Goal: Contribute content: Contribute content

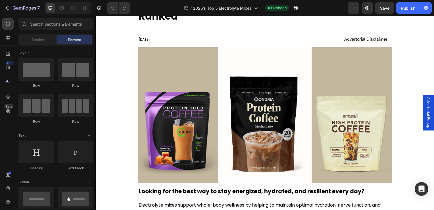
scroll to position [85, 0]
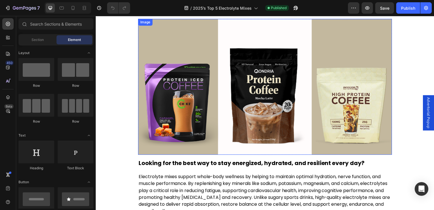
click at [207, 127] on img at bounding box center [266, 87] width 256 height 137
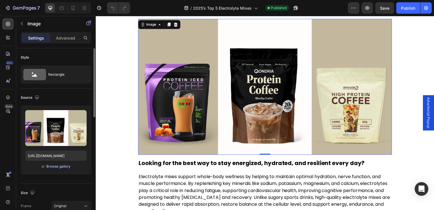
click at [55, 164] on div "Browse gallery" at bounding box center [58, 166] width 24 height 5
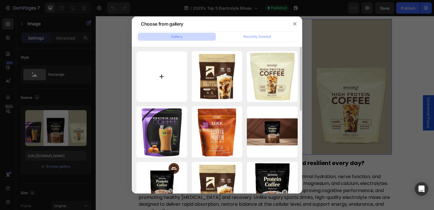
click at [173, 82] on input "file" at bounding box center [161, 76] width 51 height 51
type input "C:\fakepath\Qondria-Hydrolyte-Advitorial-[US_STATE]-Banner.png"
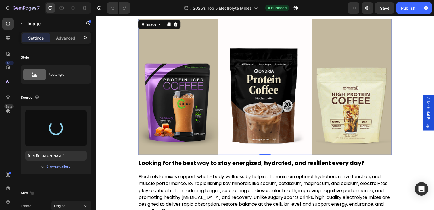
type input "[URL][DOMAIN_NAME]"
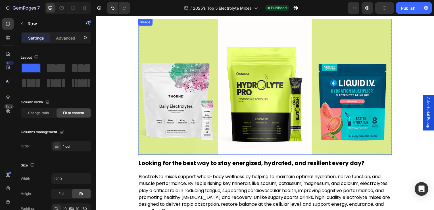
click at [197, 102] on img at bounding box center [266, 87] width 256 height 137
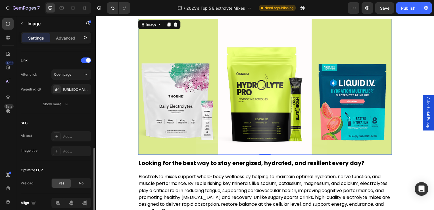
scroll to position [281, 0]
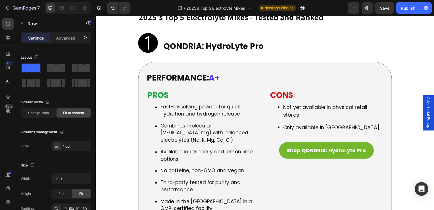
scroll to position [1080, 0]
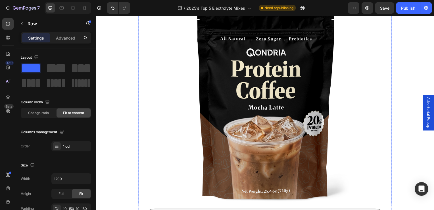
click at [260, 110] on img at bounding box center [266, 103] width 205 height 205
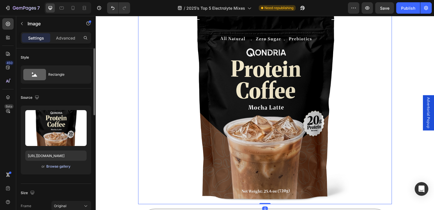
click at [58, 167] on div "Browse gallery" at bounding box center [58, 166] width 24 height 5
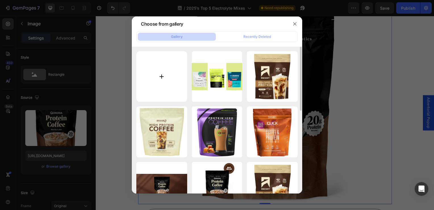
click at [152, 88] on input "file" at bounding box center [161, 76] width 51 height 51
click at [160, 83] on input "file" at bounding box center [161, 76] width 51 height 51
type input "C:\fakepath\Product-Image-1.png"
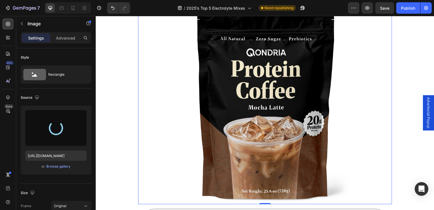
type input "[URL][DOMAIN_NAME]"
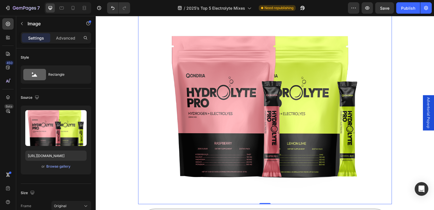
scroll to position [1052, 0]
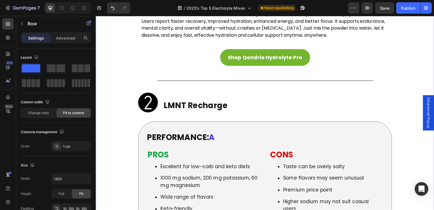
scroll to position [1763, 0]
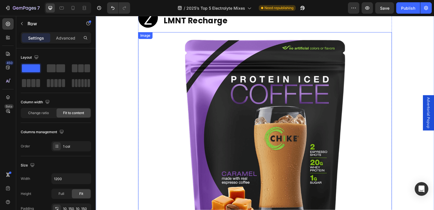
click at [232, 116] on img at bounding box center [266, 134] width 205 height 205
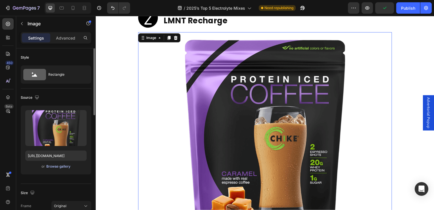
click at [52, 165] on div "Browse gallery" at bounding box center [58, 166] width 24 height 5
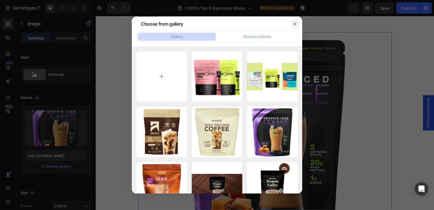
click at [293, 25] on icon "button" at bounding box center [295, 24] width 5 height 5
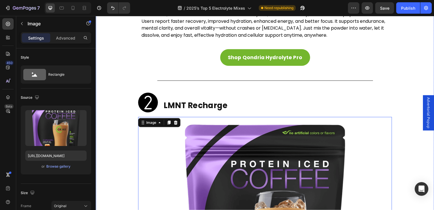
scroll to position [1734, 0]
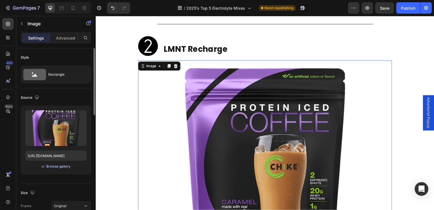
click at [64, 166] on div "Browse gallery" at bounding box center [58, 166] width 24 height 5
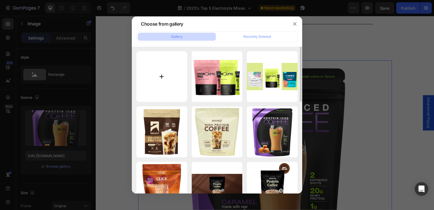
click at [156, 79] on input "file" at bounding box center [161, 76] width 51 height 51
type input "C:\fakepath\Product-Image-2.png"
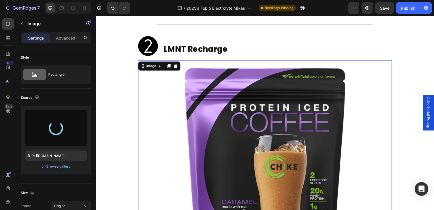
type input "[URL][DOMAIN_NAME]"
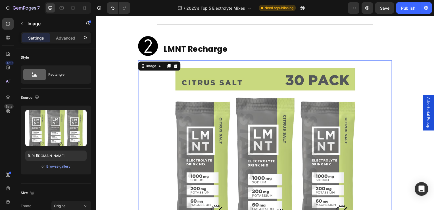
scroll to position [1763, 0]
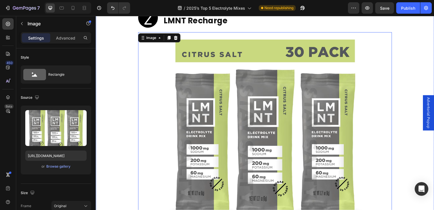
click at [115, 143] on div "2025’s Top 5 Electrolyte Mixes – Tested and Ranked Heading [DATE] Heading Adver…" at bounding box center [266, 124] width 341 height 3671
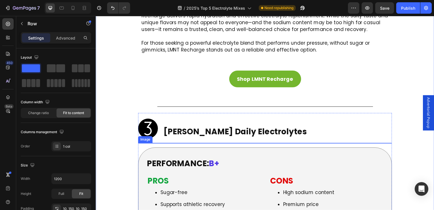
scroll to position [2217, 0]
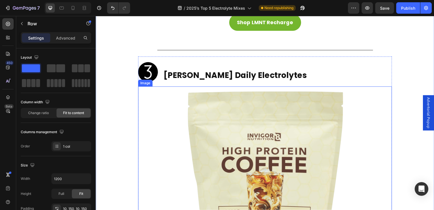
click at [224, 138] on img at bounding box center [266, 176] width 179 height 179
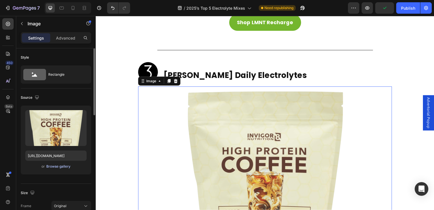
click at [51, 166] on div "Browse gallery" at bounding box center [58, 166] width 24 height 5
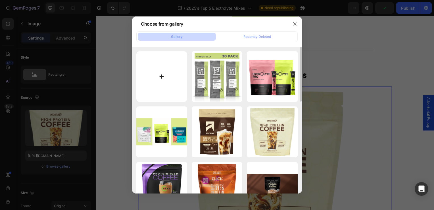
click at [164, 71] on input "file" at bounding box center [161, 76] width 51 height 51
type input "C:\fakepath\Product-Image-3.png"
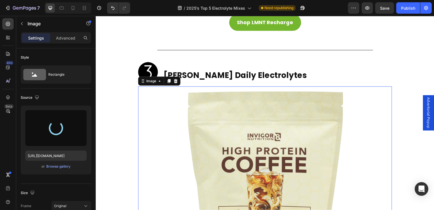
type input "[URL][DOMAIN_NAME]"
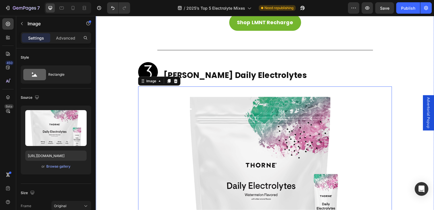
scroll to position [2274, 0]
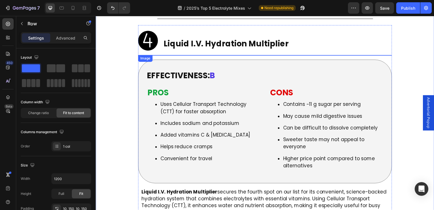
scroll to position [2672, 0]
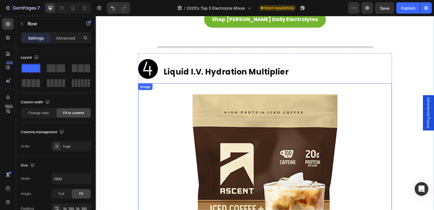
click at [229, 110] on img at bounding box center [266, 186] width 205 height 205
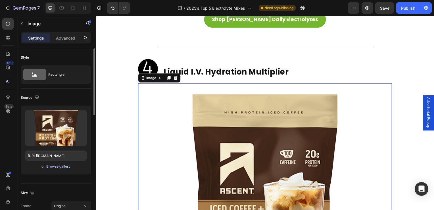
click at [70, 166] on div "Browse gallery" at bounding box center [58, 166] width 24 height 5
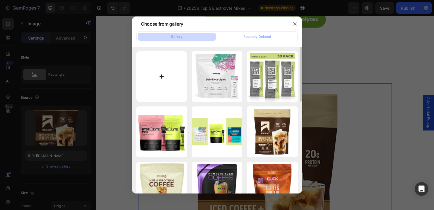
click at [156, 66] on input "file" at bounding box center [161, 76] width 51 height 51
type input "C:\fakepath\Product-Image-4.png"
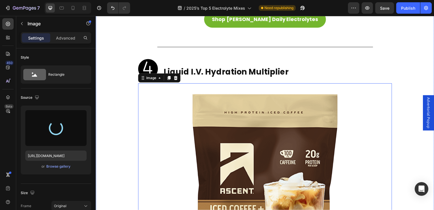
type input "[URL][DOMAIN_NAME]"
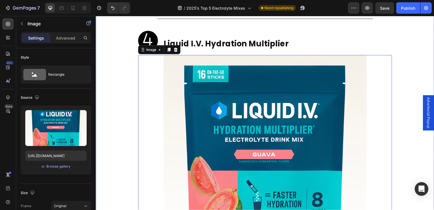
scroll to position [2729, 0]
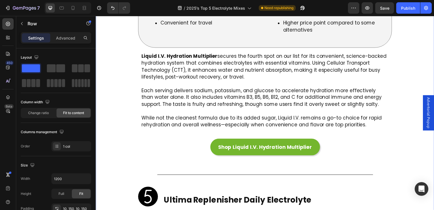
scroll to position [3127, 0]
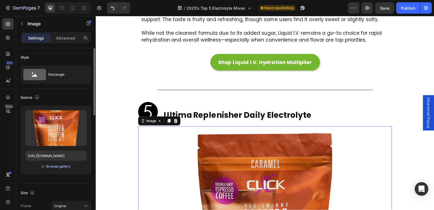
click at [52, 165] on div "Browse gallery" at bounding box center [58, 166] width 24 height 5
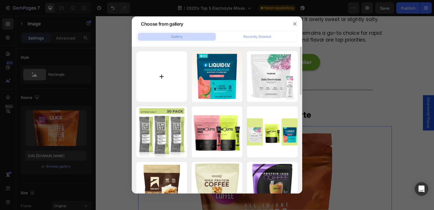
click at [167, 69] on input "file" at bounding box center [161, 76] width 51 height 51
type input "C:\fakepath\Product-Image-5.png"
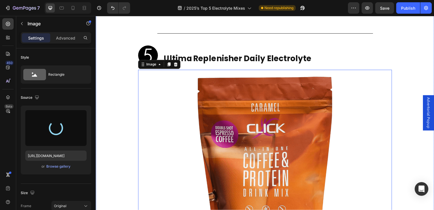
scroll to position [3212, 0]
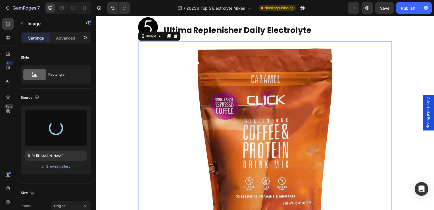
type input "[URL][DOMAIN_NAME]"
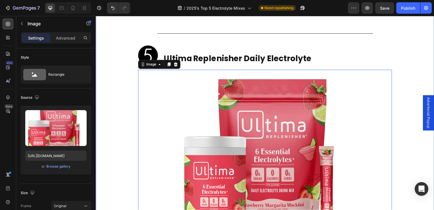
scroll to position [3155, 0]
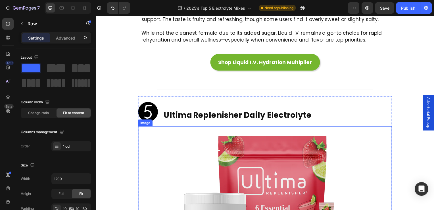
scroll to position [3042, 0]
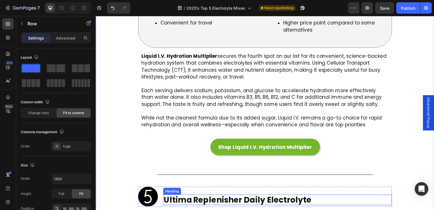
click at [194, 196] on h2 "Ultima Replenisher Daily Electrolyte" at bounding box center [279, 201] width 231 height 11
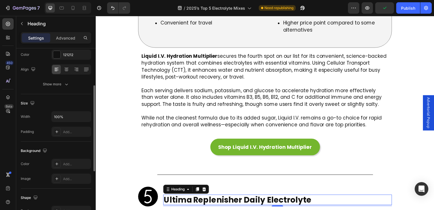
scroll to position [0, 0]
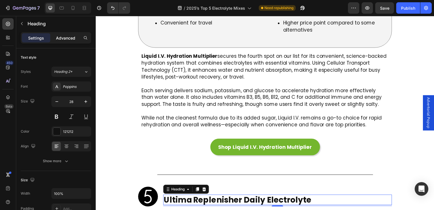
click at [68, 40] on p "Advanced" at bounding box center [65, 38] width 19 height 6
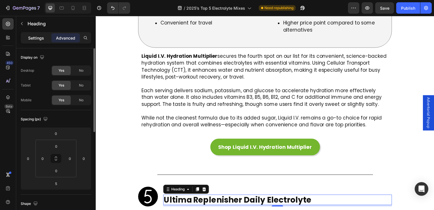
click at [30, 40] on p "Settings" at bounding box center [36, 38] width 16 height 6
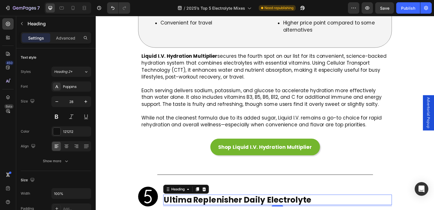
click at [209, 196] on h2 "Ultima Replenisher Daily Electrolyte" at bounding box center [279, 201] width 231 height 11
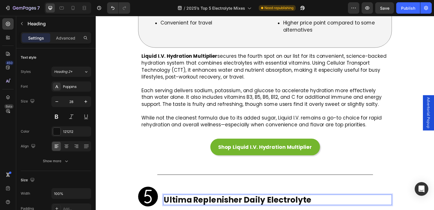
drag, startPoint x: 209, startPoint y: 152, endPoint x: 326, endPoint y: 152, distance: 117.7
drag, startPoint x: 326, startPoint y: 152, endPoint x: 277, endPoint y: 154, distance: 49.8
click at [277, 196] on p "Ultima Replenisher Daily Electrolyte" at bounding box center [278, 201] width 229 height 10
click at [214, 196] on p "Ultima Replenisher Daily Electrolyte" at bounding box center [278, 201] width 229 height 10
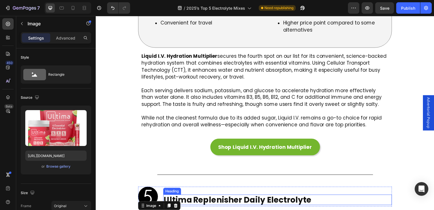
click at [215, 196] on p "Ultima Replenisher Daily Electrolyte" at bounding box center [278, 201] width 229 height 10
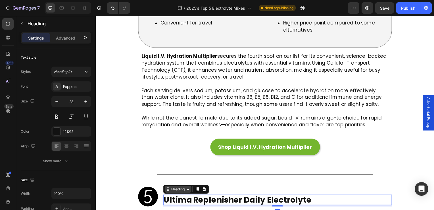
click at [188, 188] on icon at bounding box center [188, 190] width 5 height 5
click at [275, 206] on div "5" at bounding box center [279, 206] width 231 height 1
click at [276, 206] on div at bounding box center [278, 207] width 11 height 2
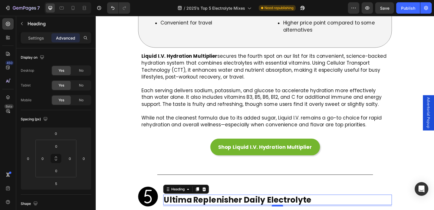
click at [276, 206] on div at bounding box center [278, 207] width 11 height 2
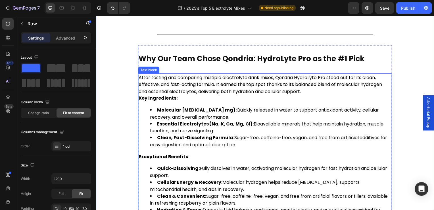
scroll to position [3610, 0]
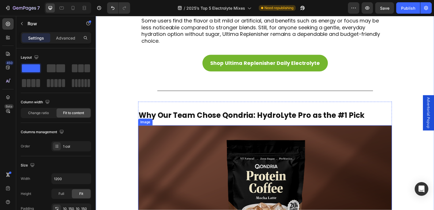
click at [261, 157] on img at bounding box center [266, 194] width 256 height 137
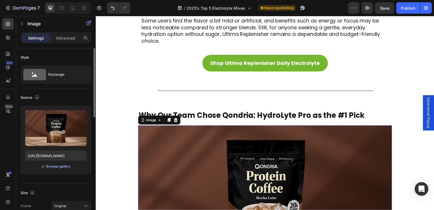
click at [55, 168] on div "Browse gallery" at bounding box center [58, 166] width 24 height 5
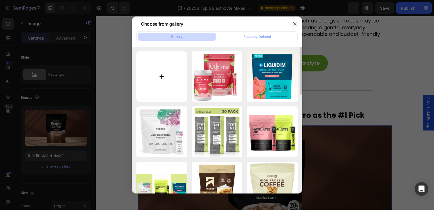
click at [151, 77] on input "file" at bounding box center [161, 76] width 51 height 51
type input "C:\fakepath\Why Our Team Chose Qondria Coffee Protein as the #1 Pick.png"
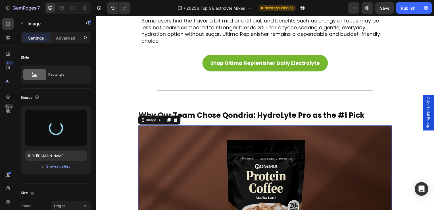
scroll to position [3639, 0]
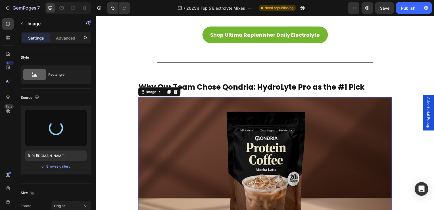
type input "[URL][DOMAIN_NAME]"
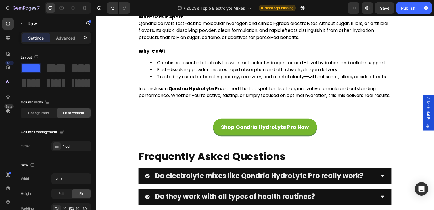
scroll to position [4207, 0]
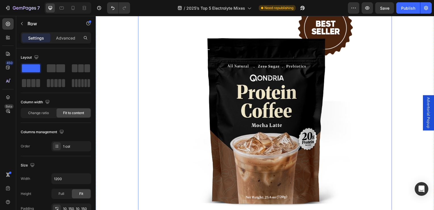
click at [237, 123] on img at bounding box center [266, 123] width 256 height 256
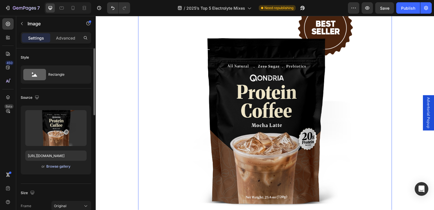
click at [54, 165] on div "Browse gallery" at bounding box center [58, 166] width 24 height 5
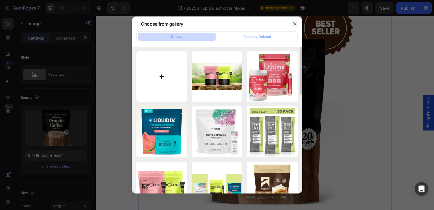
click at [152, 91] on input "file" at bounding box center [161, 76] width 51 height 51
type input "C:\fakepath\5-Star-Review.png"
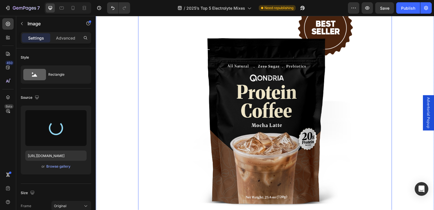
type input "[URL][DOMAIN_NAME]"
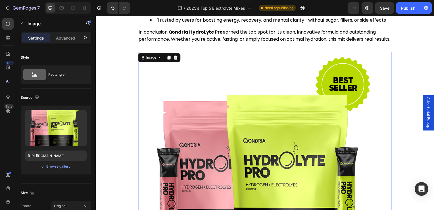
scroll to position [4122, 0]
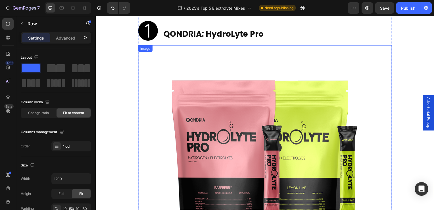
scroll to position [979, 0]
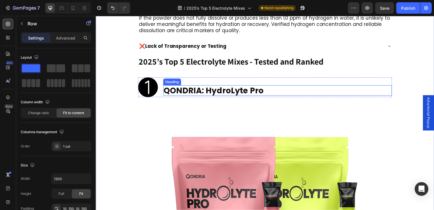
click at [199, 86] on h2 "QONDRIA: HydroLyte Pro" at bounding box center [279, 91] width 231 height 11
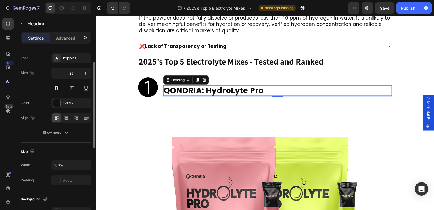
scroll to position [57, 0]
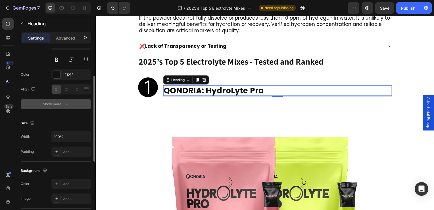
click at [57, 107] on button "Show more" at bounding box center [56, 104] width 71 height 10
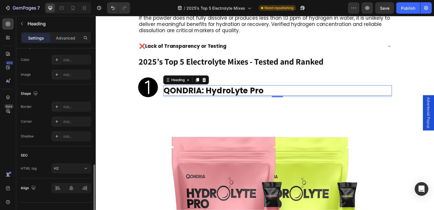
scroll to position [265, 0]
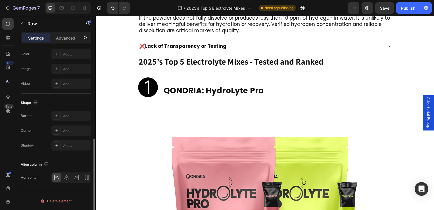
scroll to position [0, 0]
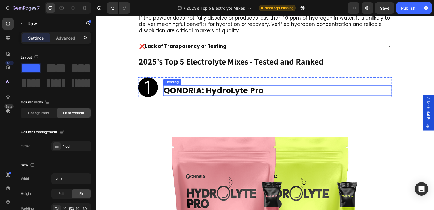
click at [189, 86] on h2 "QONDRIA: HydroLyte Pro" at bounding box center [279, 91] width 231 height 11
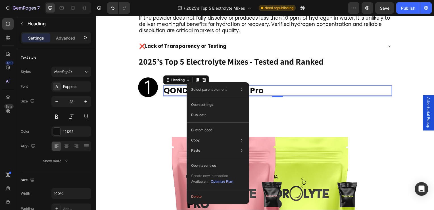
click at [167, 86] on h2 "QONDRIA: HydroLyte Pro" at bounding box center [279, 91] width 231 height 11
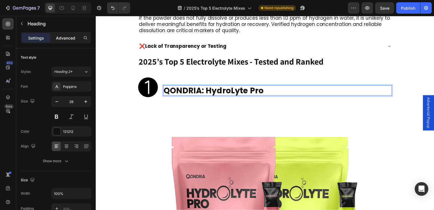
click at [68, 34] on div "Advanced" at bounding box center [65, 37] width 28 height 9
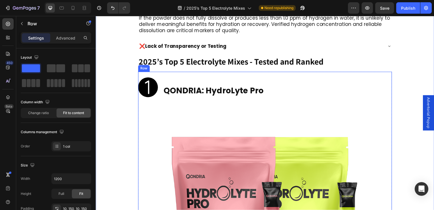
click at [185, 86] on p "QONDRIA: HydroLyte Pro" at bounding box center [278, 91] width 229 height 10
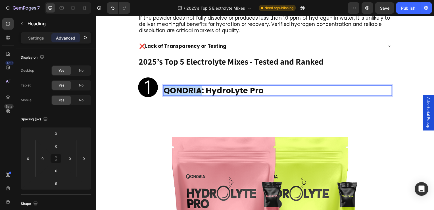
click at [183, 86] on p "QONDRIA: HydroLyte Pro" at bounding box center [278, 91] width 229 height 10
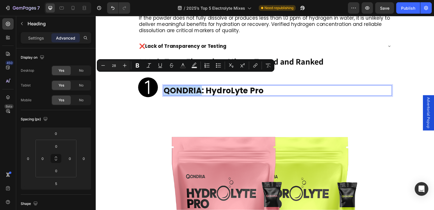
click at [233, 86] on p "QONDRIA: HydroLyte Pro" at bounding box center [278, 91] width 229 height 10
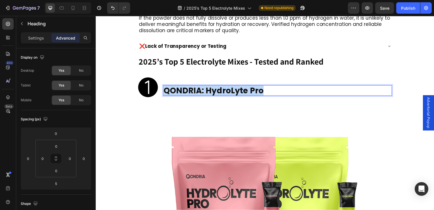
drag, startPoint x: 269, startPoint y: 81, endPoint x: 165, endPoint y: 76, distance: 103.6
click at [165, 86] on p "QONDRIA: HydroLyte Pro" at bounding box center [278, 91] width 229 height 10
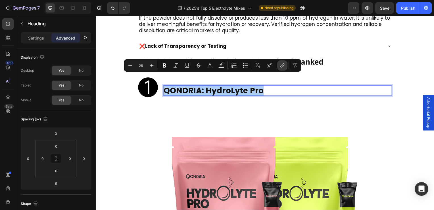
click at [283, 67] on icon "Editor contextual toolbar" at bounding box center [283, 66] width 6 height 6
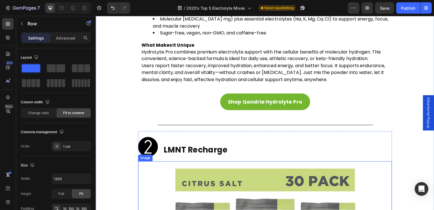
scroll to position [1718, 0]
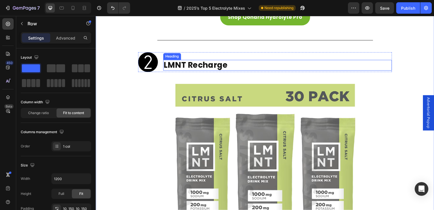
click at [192, 60] on h2 "LMNT Recharge" at bounding box center [279, 65] width 231 height 11
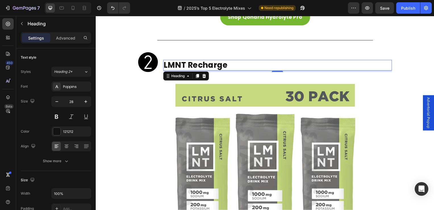
click at [179, 60] on h2 "LMNT Recharge" at bounding box center [279, 65] width 231 height 11
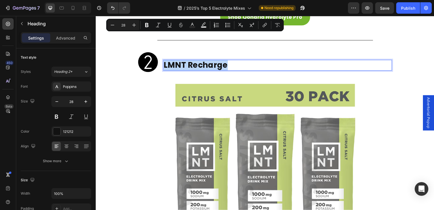
drag, startPoint x: 231, startPoint y: 38, endPoint x: 165, endPoint y: 40, distance: 66.6
click at [165, 61] on p "LMNT Recharge" at bounding box center [278, 66] width 229 height 10
click at [264, 27] on icon "Editor contextual toolbar" at bounding box center [265, 25] width 6 height 6
drag, startPoint x: 110, startPoint y: 25, endPoint x: 266, endPoint y: 24, distance: 156.4
click at [266, 24] on icon "Editor contextual toolbar" at bounding box center [265, 25] width 6 height 6
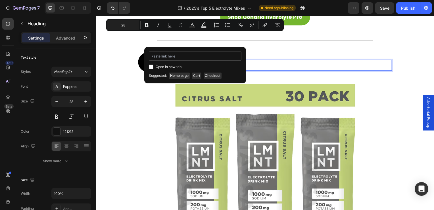
type input "[URL][DOMAIN_NAME]"
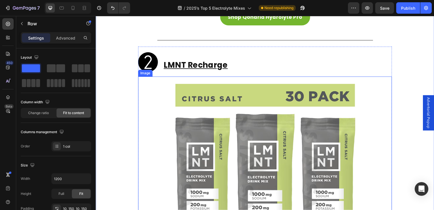
click at [218, 99] on img at bounding box center [266, 179] width 205 height 205
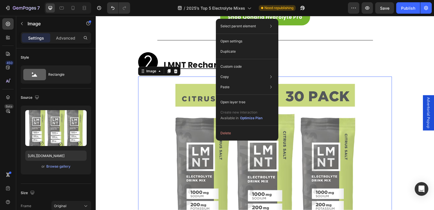
click at [172, 109] on img at bounding box center [266, 179] width 205 height 205
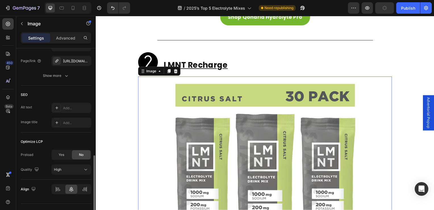
scroll to position [227, 0]
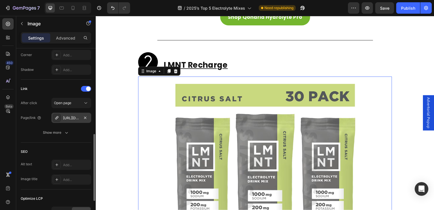
click at [67, 118] on div "[URL][DOMAIN_NAME]" at bounding box center [71, 117] width 16 height 5
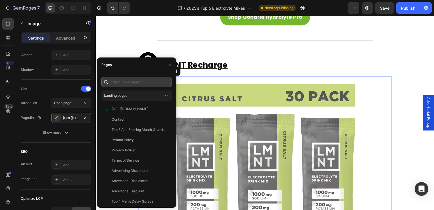
click at [114, 84] on input "text" at bounding box center [136, 82] width 71 height 10
paste input "[URL][DOMAIN_NAME]"
type input "[URL][DOMAIN_NAME]"
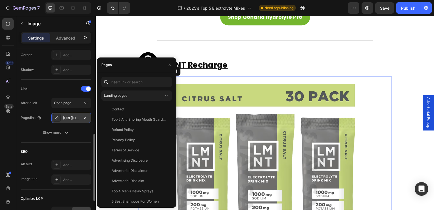
click at [66, 119] on div "[URL][DOMAIN_NAME]" at bounding box center [71, 117] width 16 height 5
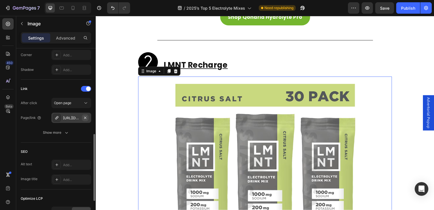
click at [85, 117] on icon "button" at bounding box center [85, 117] width 5 height 5
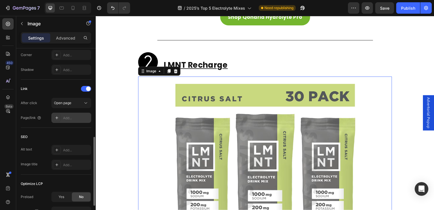
click at [69, 119] on div "Add..." at bounding box center [76, 117] width 27 height 5
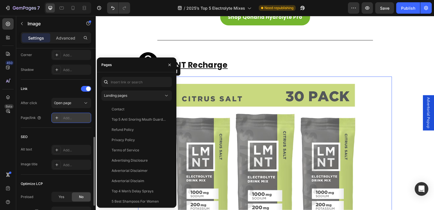
click at [56, 117] on icon at bounding box center [57, 117] width 5 height 5
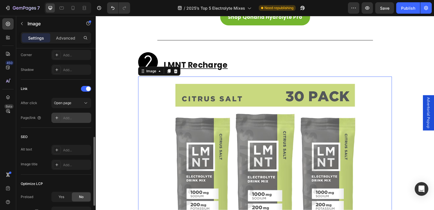
click at [57, 117] on icon at bounding box center [56, 117] width 3 height 3
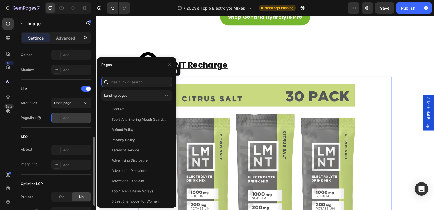
paste input "[URL][DOMAIN_NAME]"
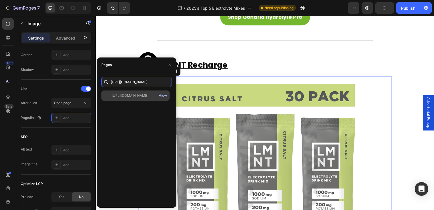
type input "[URL][DOMAIN_NAME]"
click at [161, 95] on div "View" at bounding box center [163, 95] width 8 height 5
click at [130, 96] on div "[URL][DOMAIN_NAME]" at bounding box center [130, 95] width 37 height 5
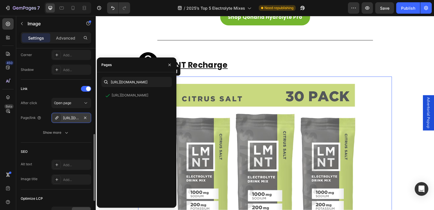
click at [71, 117] on div "[URL][DOMAIN_NAME]" at bounding box center [71, 117] width 16 height 5
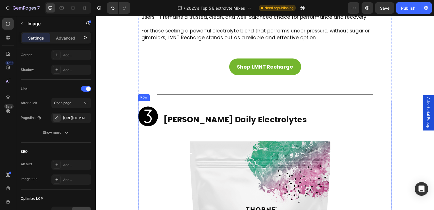
scroll to position [2116, 0]
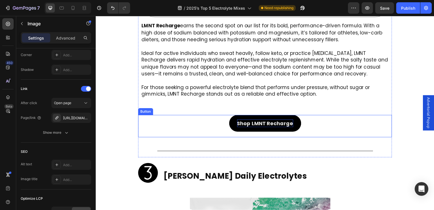
click at [257, 120] on p "Shop LMNT Recharge" at bounding box center [266, 124] width 57 height 8
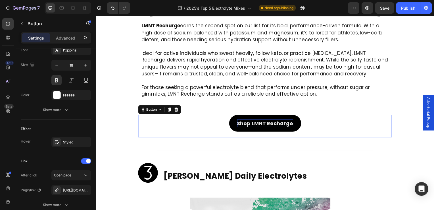
scroll to position [0, 0]
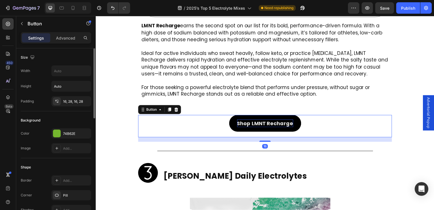
click at [257, 120] on p "Shop LMNT Recharge" at bounding box center [266, 124] width 57 height 8
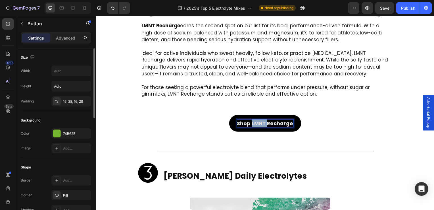
click at [257, 120] on p "Shop LMNT Recharge" at bounding box center [266, 124] width 57 height 8
click at [238, 120] on p "Shop LMNT Recharge" at bounding box center [266, 124] width 57 height 8
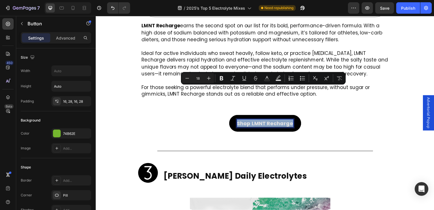
drag, startPoint x: 237, startPoint y: 92, endPoint x: 284, endPoint y: 93, distance: 46.6
click at [284, 120] on p "Shop LMNT Recharge" at bounding box center [266, 124] width 57 height 8
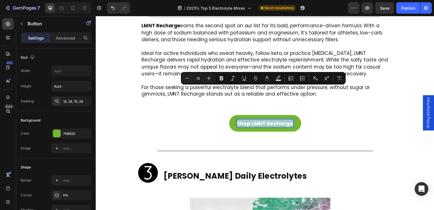
click at [297, 116] on div "Shop LMNT Recharge Button 16" at bounding box center [266, 127] width 256 height 22
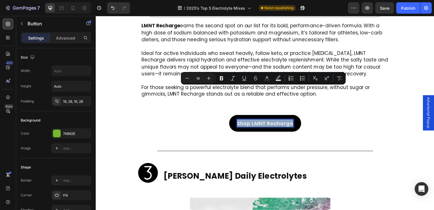
click at [269, 120] on p "Shop LMNT Recharge" at bounding box center [266, 124] width 57 height 8
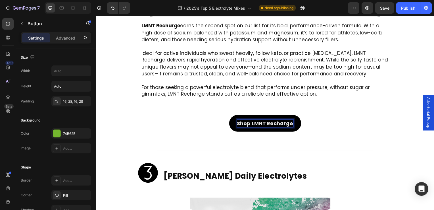
click at [239, 120] on p "Shop LMNT Recharge" at bounding box center [266, 124] width 57 height 8
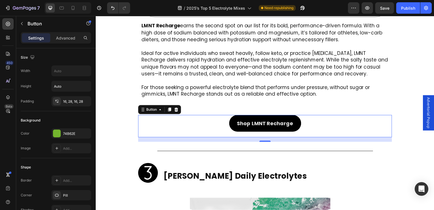
click at [234, 116] on link "Shop LMNT Recharge" at bounding box center [266, 124] width 72 height 17
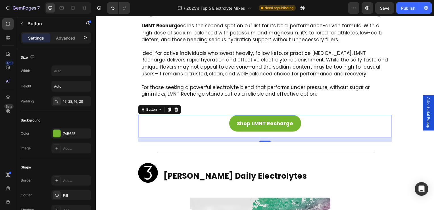
click at [216, 116] on div "Shop LMNT Recharge Button 16" at bounding box center [266, 127] width 256 height 22
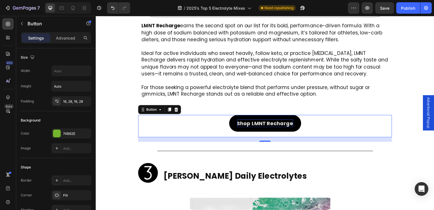
click at [242, 120] on p "Shop LMNT Recharge" at bounding box center [266, 124] width 57 height 8
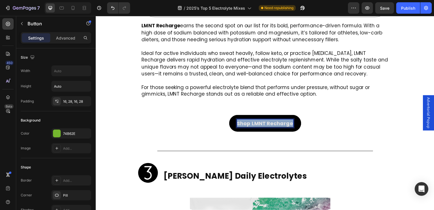
drag, startPoint x: 238, startPoint y: 92, endPoint x: 294, endPoint y: 93, distance: 56.0
click at [294, 116] on link "Shop LMNT Recharge" at bounding box center [266, 124] width 72 height 17
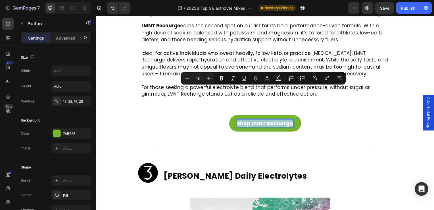
click at [184, 116] on div "Shop LMNT Recharge Button 16" at bounding box center [266, 127] width 256 height 22
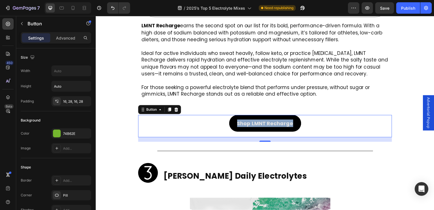
click at [251, 116] on link "Shop LMNT Recharge" at bounding box center [266, 124] width 72 height 17
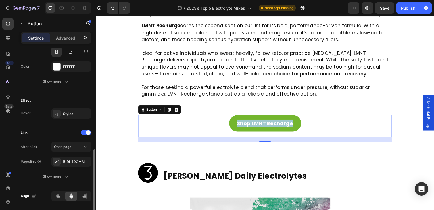
scroll to position [273, 0]
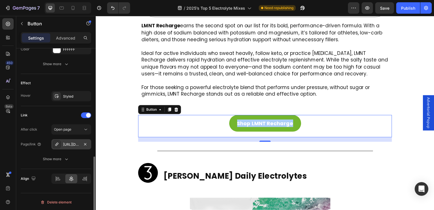
click at [71, 142] on div "[URL][DOMAIN_NAME]" at bounding box center [71, 144] width 16 height 5
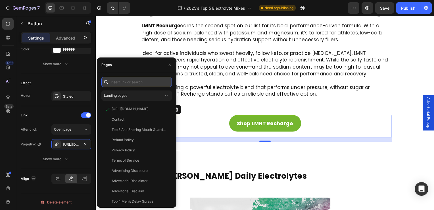
click at [127, 84] on input "text" at bounding box center [136, 82] width 71 height 10
paste input "[URL][DOMAIN_NAME]"
type input "[URL][DOMAIN_NAME]"
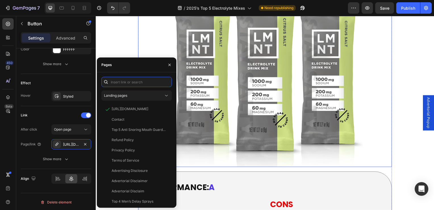
scroll to position [1917, 0]
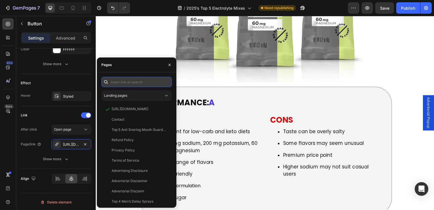
paste input "[URL][DOMAIN_NAME]"
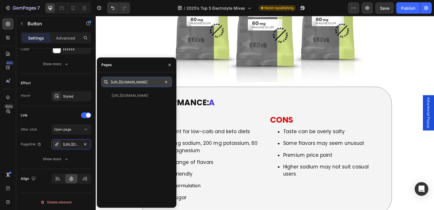
type input "[URL][DOMAIN_NAME]"
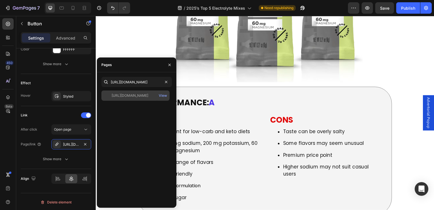
click at [140, 94] on div "[URL][DOMAIN_NAME]" at bounding box center [130, 95] width 37 height 5
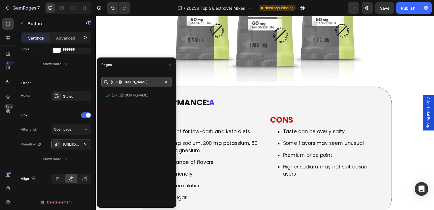
click at [119, 82] on input "[URL][DOMAIN_NAME]" at bounding box center [136, 82] width 71 height 10
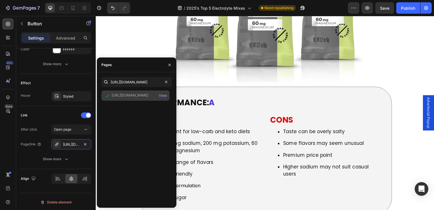
click at [119, 96] on div "[URL][DOMAIN_NAME]" at bounding box center [130, 95] width 37 height 5
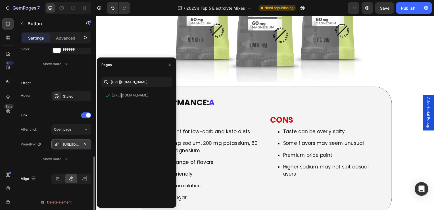
click at [72, 142] on div "[URL][DOMAIN_NAME]" at bounding box center [71, 144] width 16 height 5
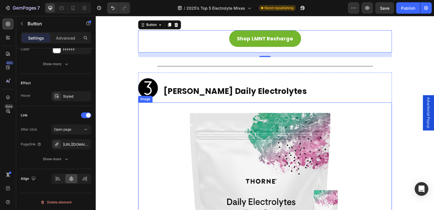
scroll to position [2144, 0]
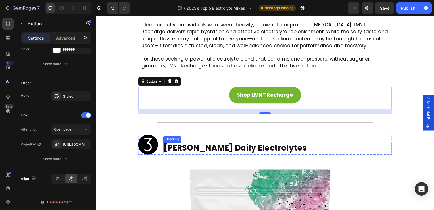
click at [211, 143] on strong "[PERSON_NAME] Daily Electrolytes" at bounding box center [236, 148] width 144 height 11
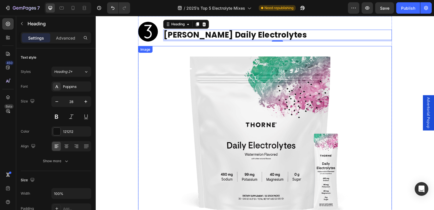
scroll to position [2173, 0]
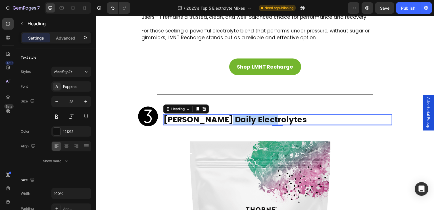
click at [219, 115] on strong "[PERSON_NAME] Daily Electrolytes" at bounding box center [236, 120] width 144 height 11
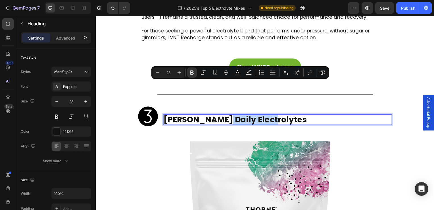
click at [269, 116] on p "[PERSON_NAME] Daily Electrolytes" at bounding box center [278, 121] width 229 height 10
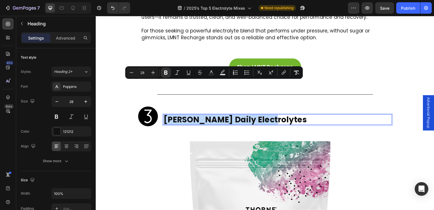
drag, startPoint x: 269, startPoint y: 89, endPoint x: 165, endPoint y: 85, distance: 104.4
click at [165, 116] on p "[PERSON_NAME] Daily Electrolytes" at bounding box center [278, 121] width 229 height 10
click at [282, 74] on icon "Editor contextual toolbar" at bounding box center [284, 73] width 6 height 6
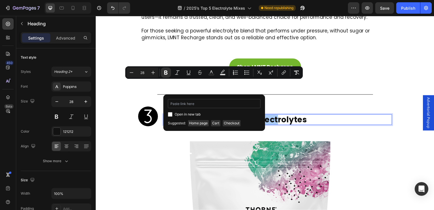
click at [188, 100] on input "Editor contextual toolbar" at bounding box center [214, 103] width 93 height 9
type input "[URL][DOMAIN_NAME][PERSON_NAME]"
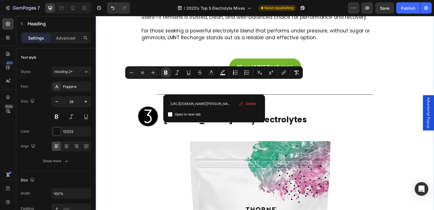
click at [131, 127] on div "2025’s Top 5 Electrolyte Mixes – Tested and Ranked Heading [DATE] Heading Adver…" at bounding box center [266, 192] width 341 height 4626
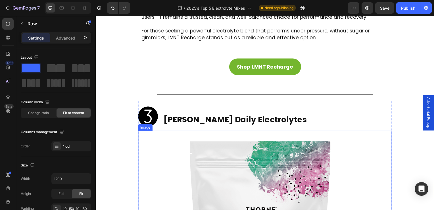
scroll to position [2230, 0]
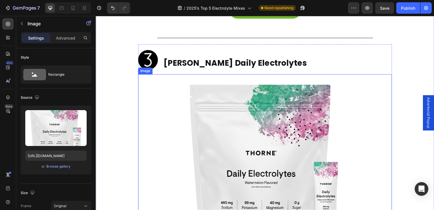
click at [196, 126] on img at bounding box center [266, 164] width 179 height 179
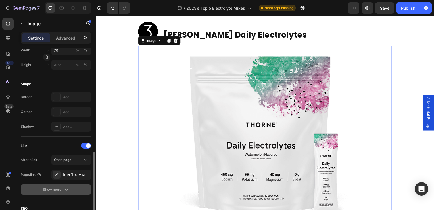
scroll to position [199, 0]
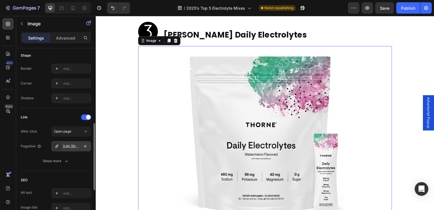
click at [73, 146] on div "[URL][DOMAIN_NAME]" at bounding box center [71, 146] width 16 height 5
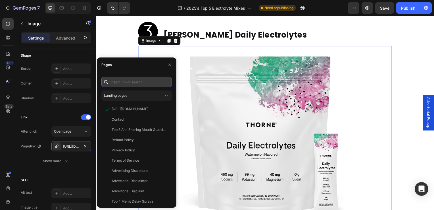
click at [125, 85] on input "text" at bounding box center [136, 82] width 71 height 10
paste input "[URL][DOMAIN_NAME][PERSON_NAME]"
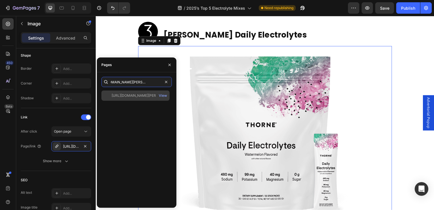
type input "[URL][DOMAIN_NAME][PERSON_NAME]"
click at [133, 98] on div "[URL][DOMAIN_NAME][PERSON_NAME] View" at bounding box center [135, 95] width 68 height 10
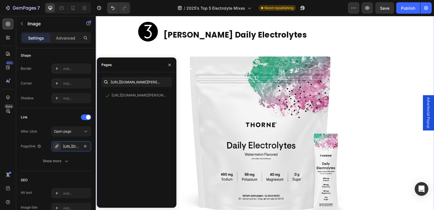
scroll to position [0, 0]
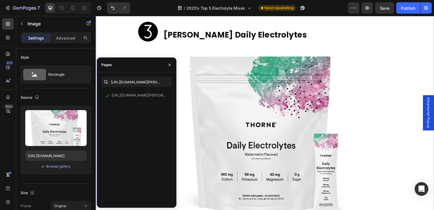
click at [120, 55] on div "2025’s Top 5 Electrolyte Mixes – Tested and Ranked Heading [DATE] Heading Adver…" at bounding box center [266, 106] width 341 height 4626
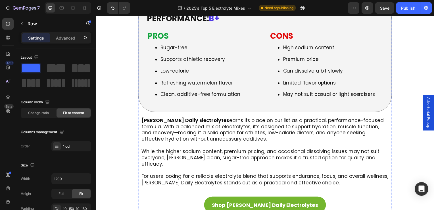
scroll to position [2542, 0]
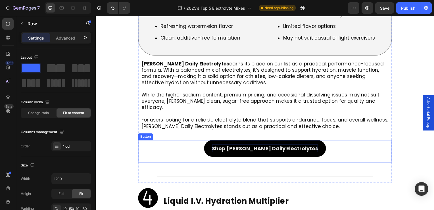
click at [249, 146] on p "Shop [PERSON_NAME] Daily Electrolytes" at bounding box center [266, 150] width 107 height 8
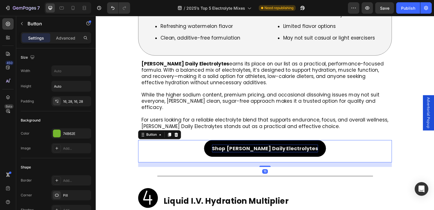
click at [229, 146] on p "Shop [PERSON_NAME] Daily Electrolytes" at bounding box center [266, 150] width 107 height 8
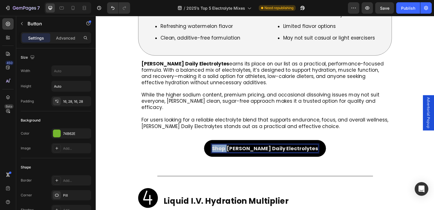
click at [229, 146] on p "Shop [PERSON_NAME] Daily Electrolytes" at bounding box center [266, 150] width 107 height 8
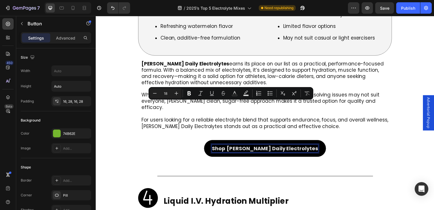
click at [302, 146] on p "Shop [PERSON_NAME] Daily Electrolytes" at bounding box center [266, 150] width 107 height 8
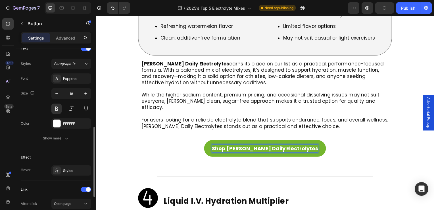
scroll to position [256, 0]
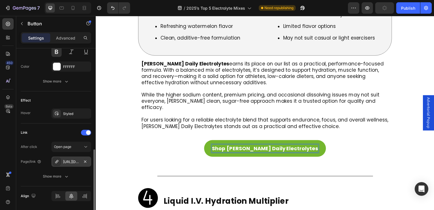
click at [69, 160] on div "[URL][DOMAIN_NAME]" at bounding box center [71, 161] width 16 height 5
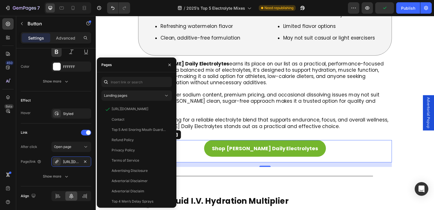
click at [126, 87] on div "Landing pages [URL][DOMAIN_NAME] View Contact View Top 5 Anti Snoring Mouth Gua…" at bounding box center [136, 140] width 71 height 126
click at [123, 83] on input "text" at bounding box center [136, 82] width 71 height 10
paste input "[URL][DOMAIN_NAME][PERSON_NAME]"
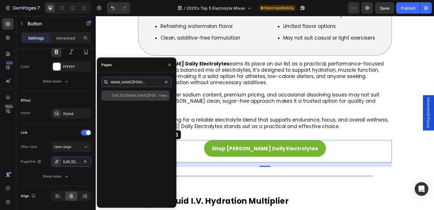
type input "[URL][DOMAIN_NAME][PERSON_NAME]"
click at [139, 94] on div "[URL][DOMAIN_NAME][PERSON_NAME]" at bounding box center [139, 95] width 55 height 5
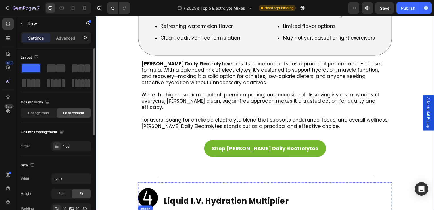
scroll to position [2628, 0]
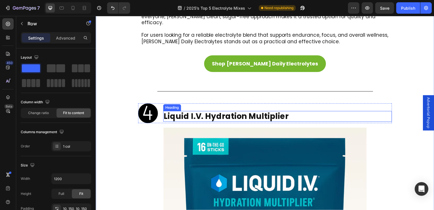
click at [197, 111] on strong "Liquid I.V. Hydration Multiplier" at bounding box center [227, 116] width 126 height 11
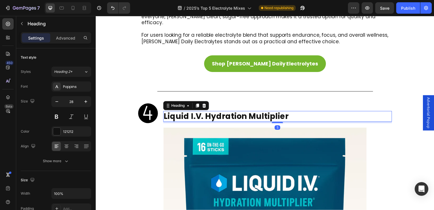
click at [290, 112] on h2 "Liquid I.V. Hydration Multiplier" at bounding box center [279, 117] width 231 height 11
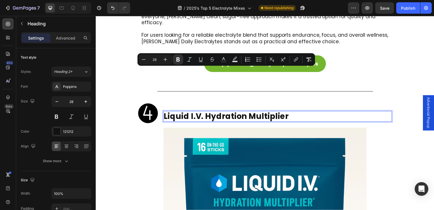
drag, startPoint x: 290, startPoint y: 72, endPoint x: 163, endPoint y: 74, distance: 127.4
click at [164, 112] on h2 "Liquid I.V. Hydration Multiplier" at bounding box center [279, 117] width 231 height 11
click at [298, 59] on icon "Editor contextual toolbar" at bounding box center [296, 60] width 6 height 6
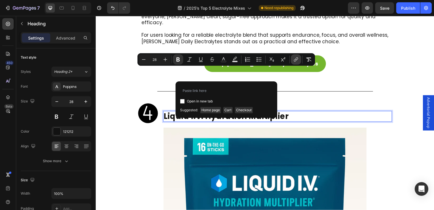
type input "[URL][DOMAIN_NAME]"
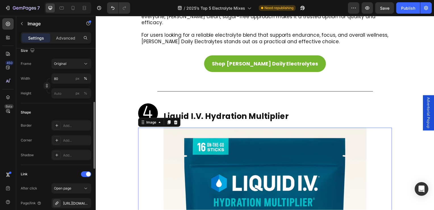
scroll to position [227, 0]
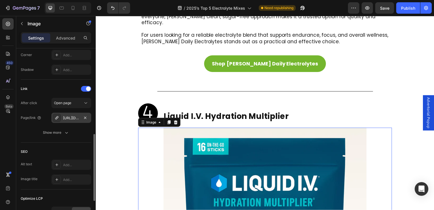
click at [68, 119] on div "[URL][DOMAIN_NAME]" at bounding box center [71, 117] width 16 height 5
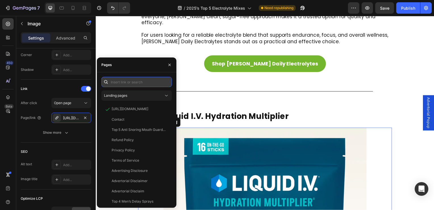
click at [121, 85] on input "text" at bounding box center [136, 82] width 71 height 10
paste input "[URL][DOMAIN_NAME]"
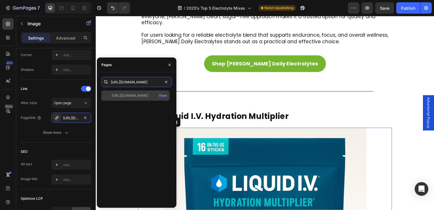
type input "[URL][DOMAIN_NAME]"
click at [131, 95] on div "[URL][DOMAIN_NAME]" at bounding box center [130, 95] width 37 height 5
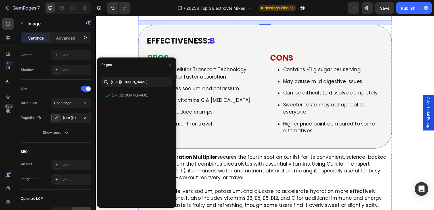
scroll to position [3026, 0]
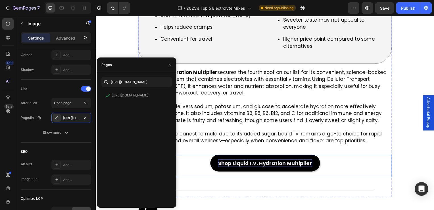
click at [251, 160] on p "Shop Liquid I.V. Hydration Multiplier" at bounding box center [266, 164] width 95 height 8
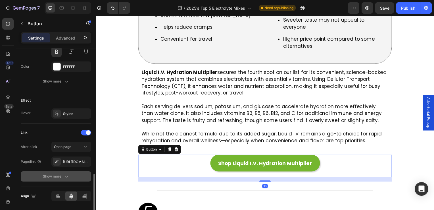
scroll to position [273, 0]
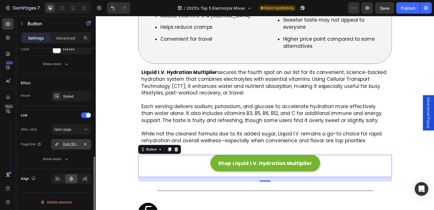
click at [75, 147] on div "[URL][DOMAIN_NAME]" at bounding box center [71, 144] width 40 height 10
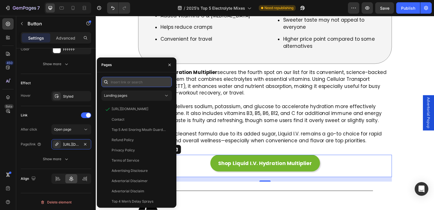
click at [117, 86] on input "text" at bounding box center [136, 82] width 71 height 10
paste input "[URL][DOMAIN_NAME]"
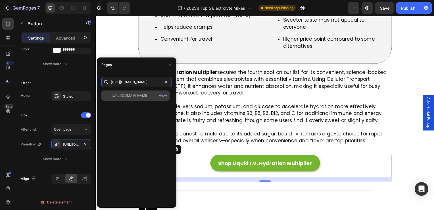
type input "[URL][DOMAIN_NAME]"
click at [123, 96] on div "[URL][DOMAIN_NAME]" at bounding box center [130, 95] width 37 height 5
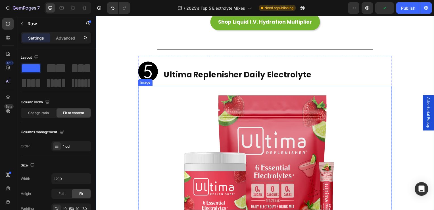
scroll to position [3139, 0]
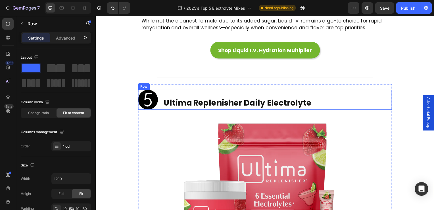
click at [196, 99] on p "Ultima Replenisher Daily Electrolyte" at bounding box center [278, 104] width 229 height 10
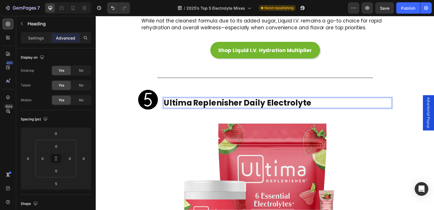
click at [315, 99] on p "Ultima Replenisher Daily Electrolyte" at bounding box center [278, 104] width 229 height 10
drag, startPoint x: 315, startPoint y: 52, endPoint x: 165, endPoint y: 56, distance: 149.9
click at [165, 99] on p "Ultima Replenisher Daily Electrolyte" at bounding box center [278, 104] width 229 height 10
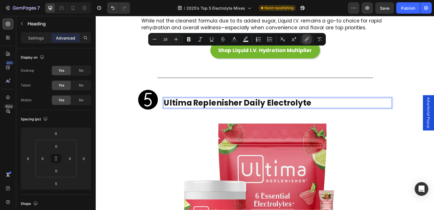
click at [308, 42] on icon "Editor contextual toolbar" at bounding box center [307, 39] width 6 height 6
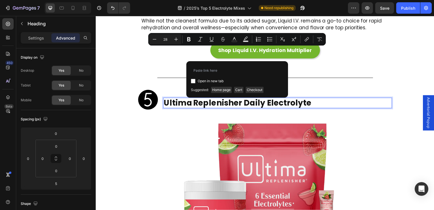
type input "[URL][DOMAIN_NAME][PERSON_NAME]"
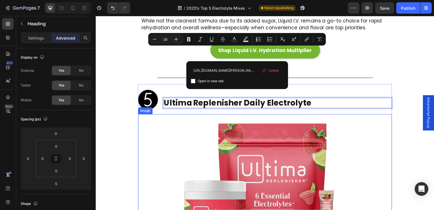
click at [208, 115] on img at bounding box center [266, 204] width 179 height 179
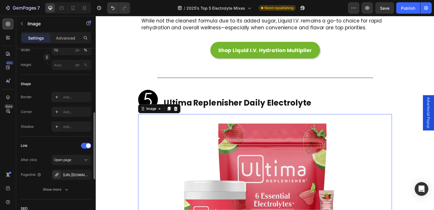
scroll to position [256, 0]
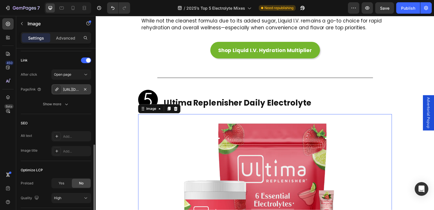
click at [67, 90] on div "[URL][DOMAIN_NAME]" at bounding box center [71, 89] width 16 height 5
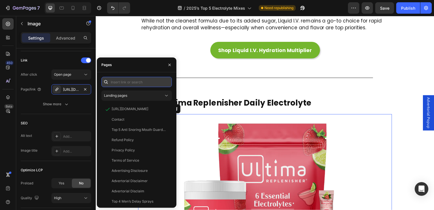
click at [114, 79] on input "text" at bounding box center [136, 82] width 71 height 10
paste input "[URL][DOMAIN_NAME][PERSON_NAME]"
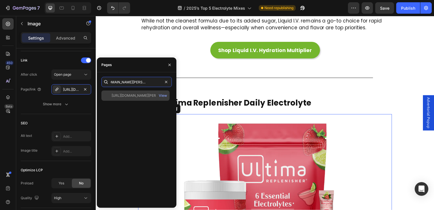
type input "[URL][DOMAIN_NAME][PERSON_NAME]"
click at [124, 99] on div "[URL][DOMAIN_NAME][PERSON_NAME] View" at bounding box center [135, 95] width 68 height 10
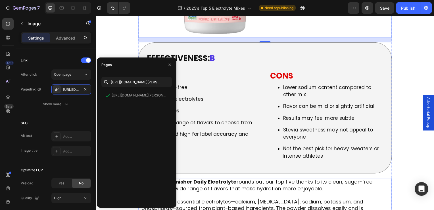
scroll to position [3452, 0]
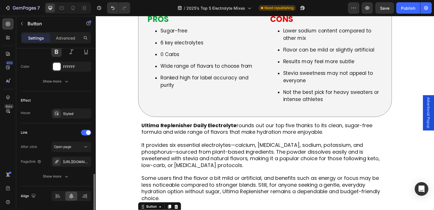
scroll to position [273, 0]
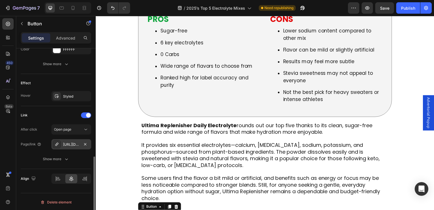
click at [66, 143] on div "[URL][DOMAIN_NAME]" at bounding box center [71, 144] width 16 height 5
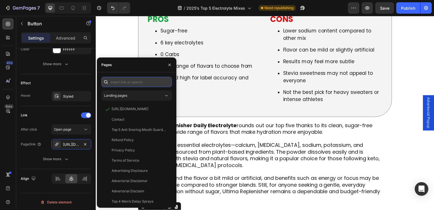
click at [131, 82] on input "text" at bounding box center [136, 82] width 71 height 10
paste input "[URL][DOMAIN_NAME][PERSON_NAME]"
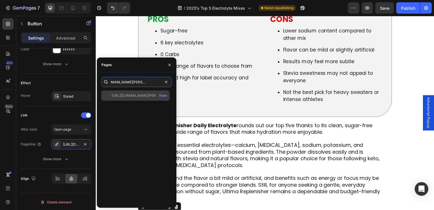
type input "[URL][DOMAIN_NAME][PERSON_NAME]"
click at [148, 97] on div "[URL][DOMAIN_NAME][PERSON_NAME]" at bounding box center [139, 95] width 55 height 5
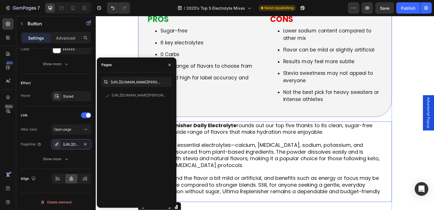
click at [227, 169] on p "Some users find the flavor a bit mild or artificial, and benefits such as energ…" at bounding box center [266, 185] width 249 height 33
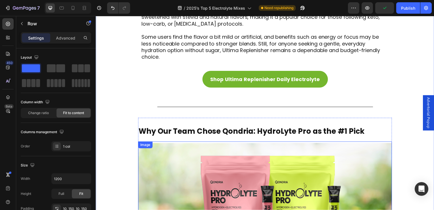
scroll to position [3651, 0]
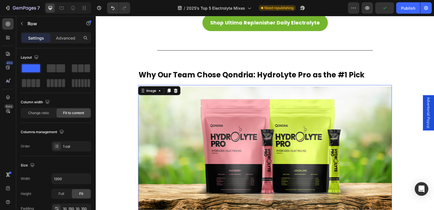
click at [231, 120] on img at bounding box center [266, 154] width 256 height 137
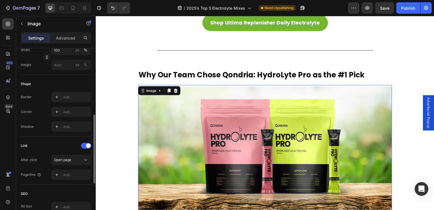
scroll to position [227, 0]
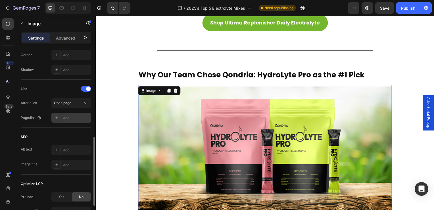
click at [68, 118] on div "Add..." at bounding box center [76, 117] width 27 height 5
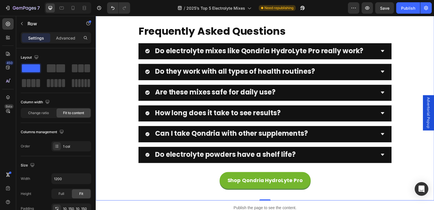
scroll to position [4561, 0]
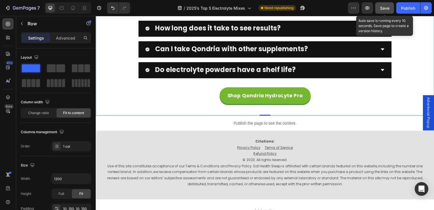
click at [385, 12] on button "Save" at bounding box center [385, 7] width 19 height 11
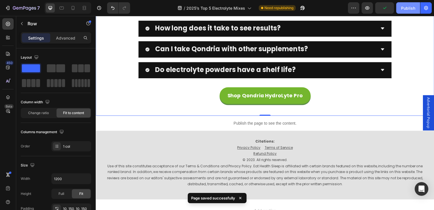
click at [405, 3] on button "Publish" at bounding box center [409, 7] width 24 height 11
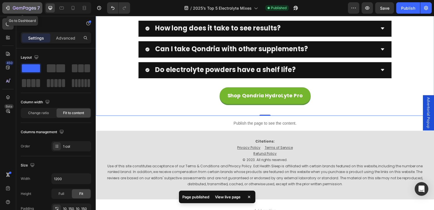
click at [13, 9] on icon "button" at bounding box center [14, 7] width 3 height 3
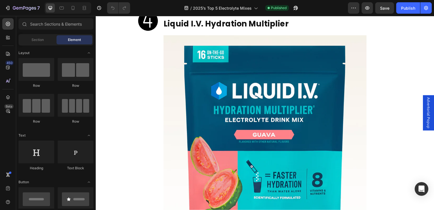
scroll to position [2189, 0]
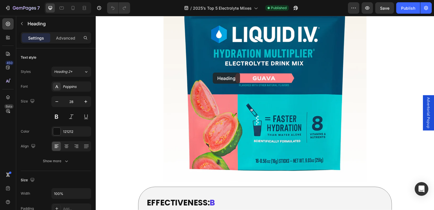
scroll to position [2181, 0]
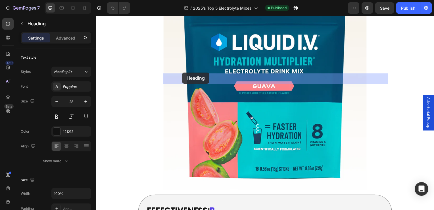
drag, startPoint x: 268, startPoint y: 72, endPoint x: 183, endPoint y: 73, distance: 85.0
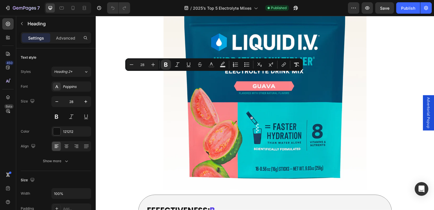
drag, startPoint x: 268, startPoint y: 78, endPoint x: 254, endPoint y: 80, distance: 14.6
click at [286, 65] on icon "Editor contextual toolbar" at bounding box center [284, 65] width 6 height 6
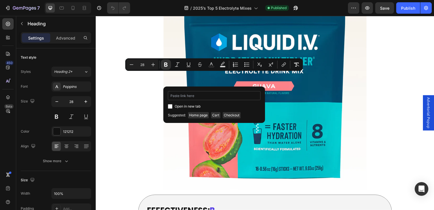
click at [207, 96] on input "Editor contextual toolbar" at bounding box center [214, 95] width 93 height 9
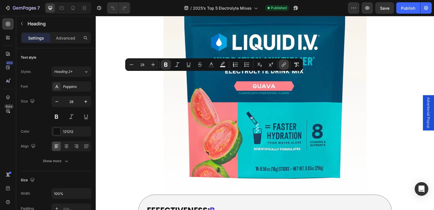
drag, startPoint x: 136, startPoint y: 63, endPoint x: 283, endPoint y: 63, distance: 147.3
click at [283, 63] on icon "Editor contextual toolbar" at bounding box center [284, 65] width 6 height 6
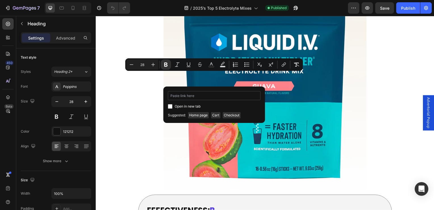
click at [210, 94] on input "Editor contextual toolbar" at bounding box center [214, 95] width 93 height 9
type input "[URL][DOMAIN_NAME][PERSON_NAME]"
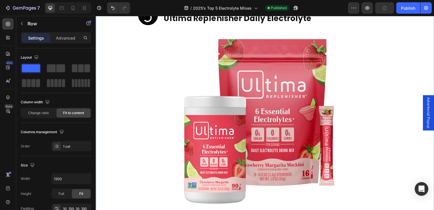
scroll to position [2664, 0]
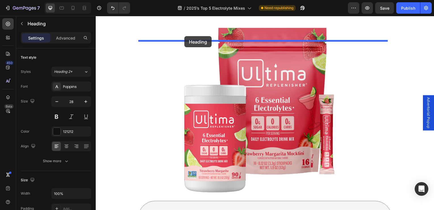
drag, startPoint x: 301, startPoint y: 36, endPoint x: 185, endPoint y: 36, distance: 116.0
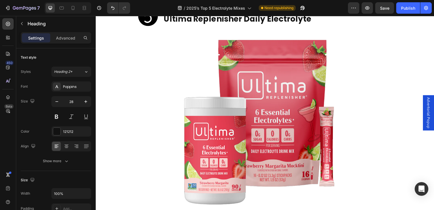
scroll to position [2645, 0]
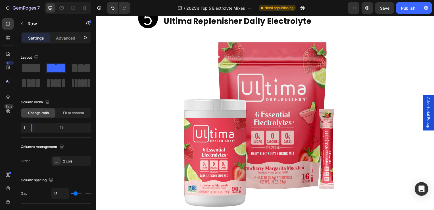
click at [110, 5] on icon "Undo/Redo" at bounding box center [113, 8] width 6 height 6
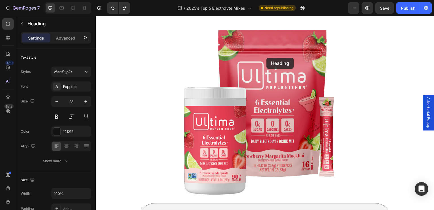
scroll to position [2637, 0]
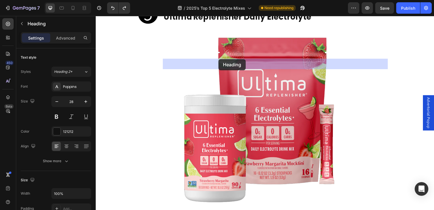
drag, startPoint x: 293, startPoint y: 57, endPoint x: 219, endPoint y: 59, distance: 74.0
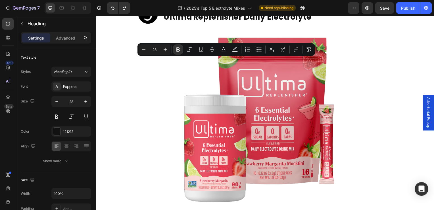
click at [299, 47] on icon "Editor contextual toolbar" at bounding box center [296, 50] width 6 height 6
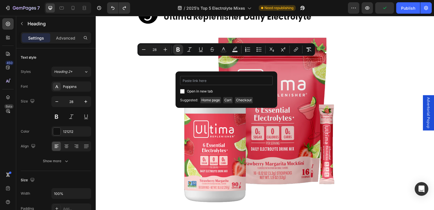
type input "[URL][DOMAIN_NAME]"
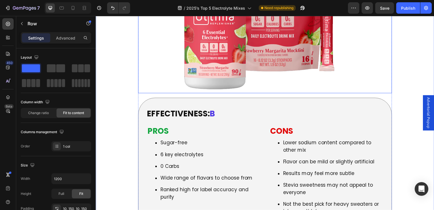
scroll to position [2580, 0]
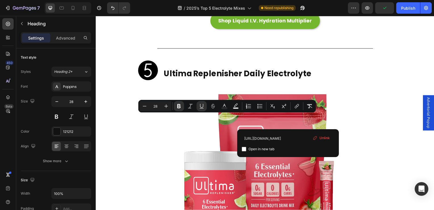
drag, startPoint x: 291, startPoint y: 119, endPoint x: 165, endPoint y: 124, distance: 126.3
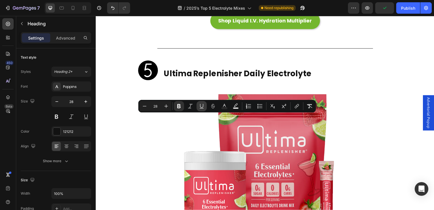
click at [205, 106] on button "Underline" at bounding box center [202, 106] width 10 height 10
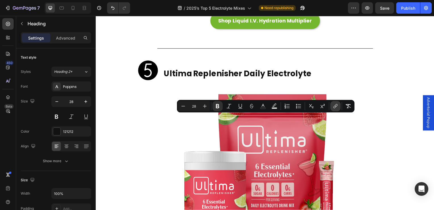
click at [334, 106] on icon "Editor contextual toolbar" at bounding box center [335, 106] width 3 height 3
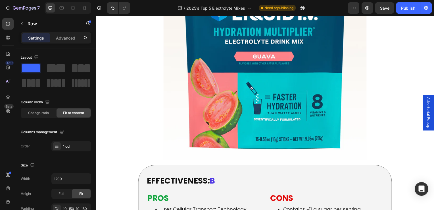
scroll to position [2154, 0]
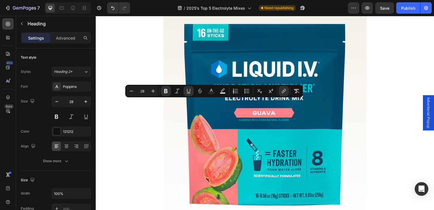
drag, startPoint x: 268, startPoint y: 105, endPoint x: 164, endPoint y: 105, distance: 103.8
click at [189, 91] on icon "Editor contextual toolbar" at bounding box center [189, 91] width 6 height 6
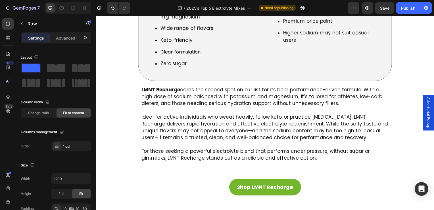
scroll to position [1614, 0]
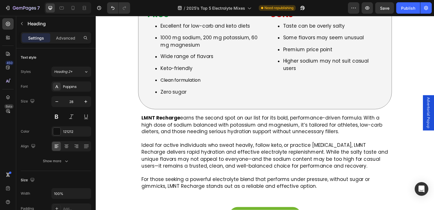
drag, startPoint x: 230, startPoint y: 145, endPoint x: 163, endPoint y: 146, distance: 66.8
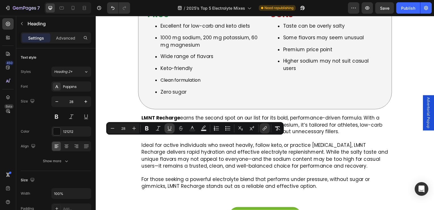
click at [172, 128] on icon "Editor contextual toolbar" at bounding box center [170, 128] width 6 height 6
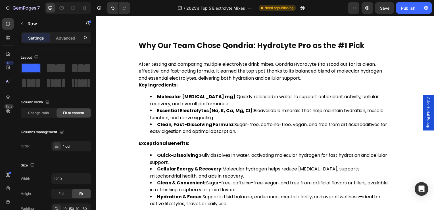
scroll to position [3206, 0]
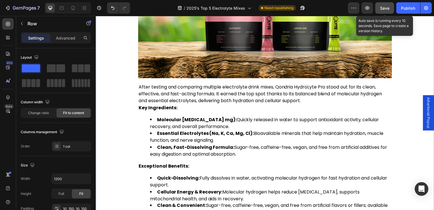
click at [383, 8] on span "Save" at bounding box center [384, 8] width 9 height 5
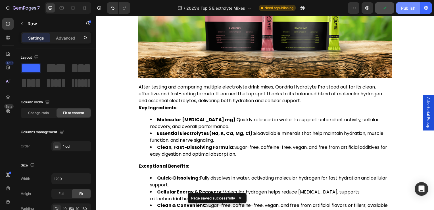
click at [410, 8] on div "Publish" at bounding box center [408, 8] width 14 height 6
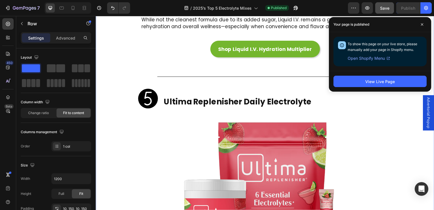
scroll to position [2609, 0]
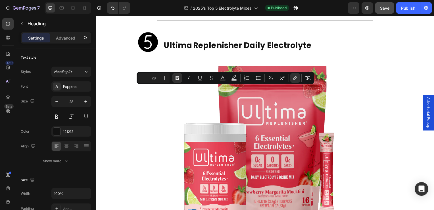
drag, startPoint x: 287, startPoint y: 93, endPoint x: 166, endPoint y: 98, distance: 121.7
click at [197, 78] on icon "Editor contextual toolbar" at bounding box center [200, 78] width 6 height 6
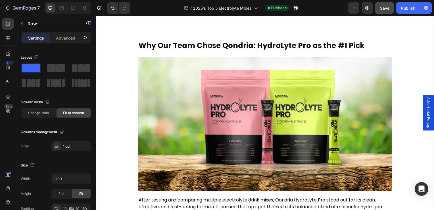
scroll to position [3121, 0]
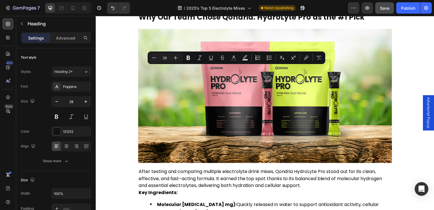
drag, startPoint x: 308, startPoint y: 71, endPoint x: 173, endPoint y: 72, distance: 135.6
drag, startPoint x: 304, startPoint y: 58, endPoint x: 198, endPoint y: 49, distance: 107.3
click at [304, 58] on icon "Editor contextual toolbar" at bounding box center [305, 58] width 3 height 3
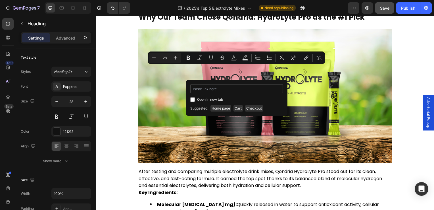
click at [215, 90] on input "Editor contextual toolbar" at bounding box center [236, 88] width 93 height 9
type input "[URL][DOMAIN_NAME][PERSON_NAME]"
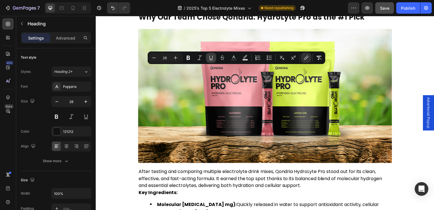
click at [208, 55] on button "Underline" at bounding box center [211, 58] width 10 height 10
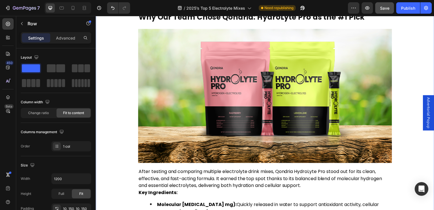
scroll to position [3177, 0]
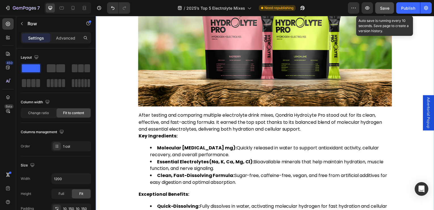
click at [391, 3] on button "Save" at bounding box center [385, 7] width 19 height 11
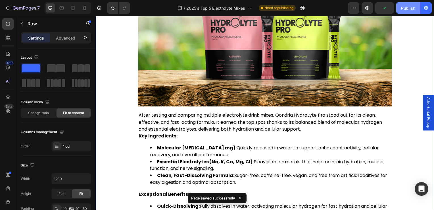
click at [412, 9] on div "Publish" at bounding box center [408, 8] width 14 height 6
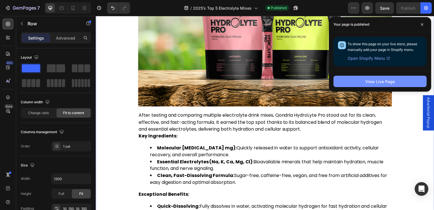
click at [384, 83] on div "View Live Page" at bounding box center [381, 81] width 30 height 6
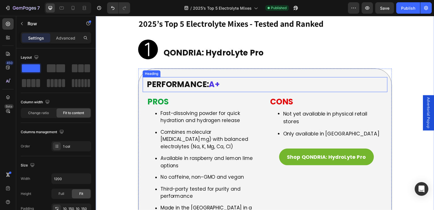
scroll to position [1074, 0]
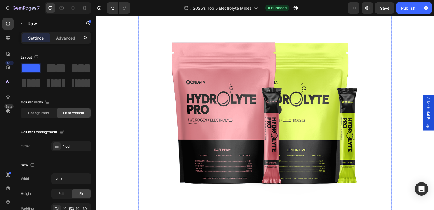
click at [210, 128] on img at bounding box center [266, 109] width 205 height 205
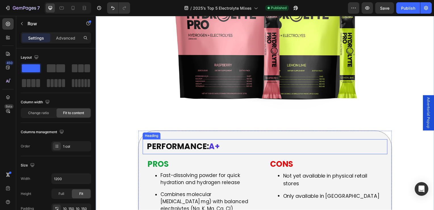
scroll to position [1187, 0]
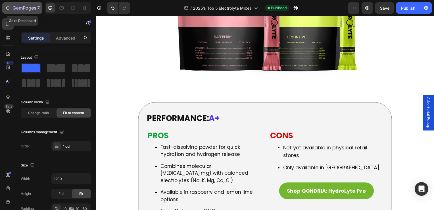
click at [30, 7] on icon "button" at bounding box center [24, 8] width 23 height 5
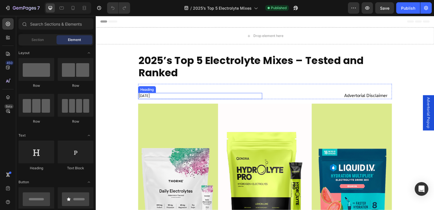
click at [153, 97] on h2 "[DATE]" at bounding box center [200, 97] width 125 height 6
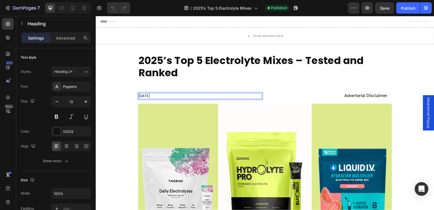
click at [153, 97] on h2 "[DATE]" at bounding box center [200, 97] width 125 height 6
click at [171, 97] on p "[DATE]" at bounding box center [201, 96] width 124 height 5
click at [157, 96] on p "[DATE]" at bounding box center [201, 96] width 124 height 5
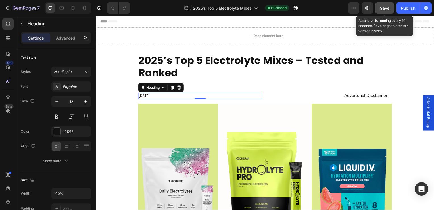
click at [382, 11] on button "Save" at bounding box center [385, 7] width 19 height 11
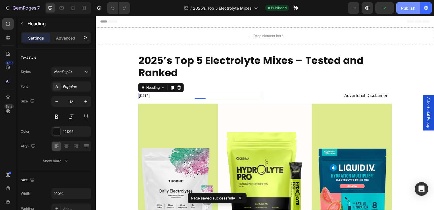
click at [404, 10] on div "Publish" at bounding box center [408, 8] width 14 height 6
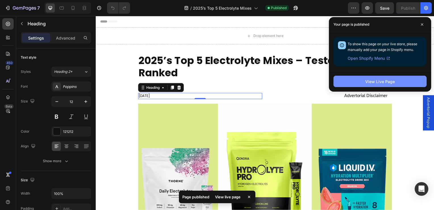
click at [360, 80] on button "View Live Page" at bounding box center [380, 81] width 93 height 11
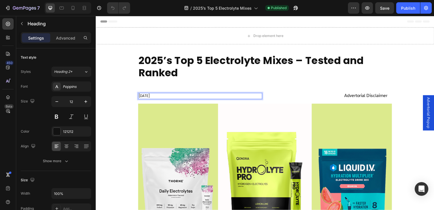
click at [160, 98] on p "[DATE]" at bounding box center [201, 96] width 124 height 5
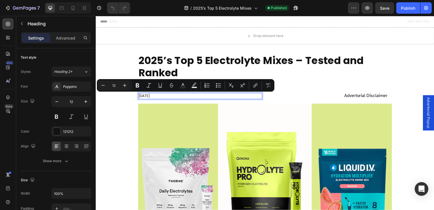
click at [153, 97] on p "[DATE]" at bounding box center [201, 96] width 124 height 5
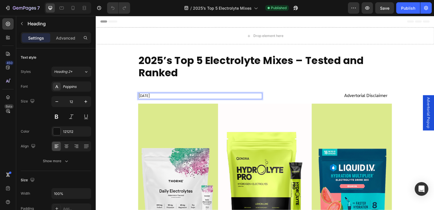
click at [155, 97] on p "[DATE]" at bounding box center [201, 96] width 124 height 5
click at [156, 97] on p "[DATE]" at bounding box center [201, 96] width 124 height 5
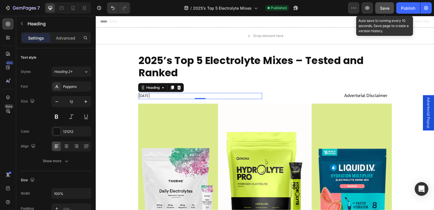
click at [384, 9] on span "Save" at bounding box center [384, 8] width 9 height 5
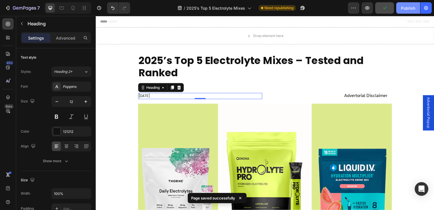
click at [404, 7] on div "Publish" at bounding box center [408, 8] width 14 height 6
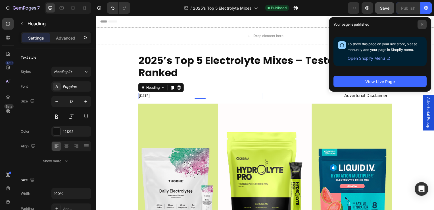
click at [424, 24] on span at bounding box center [422, 24] width 9 height 9
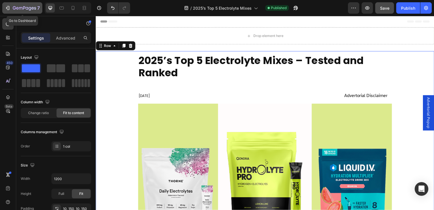
click at [26, 8] on icon "button" at bounding box center [24, 8] width 23 height 5
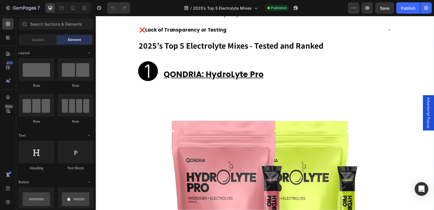
scroll to position [1137, 0]
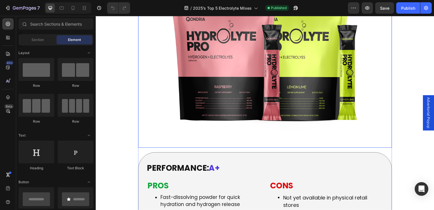
click at [249, 85] on img at bounding box center [266, 46] width 205 height 205
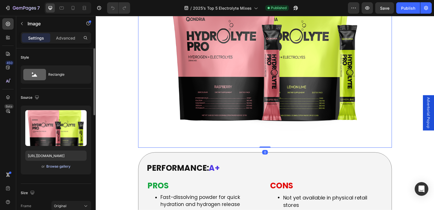
click at [57, 167] on div "Browse gallery" at bounding box center [58, 166] width 24 height 5
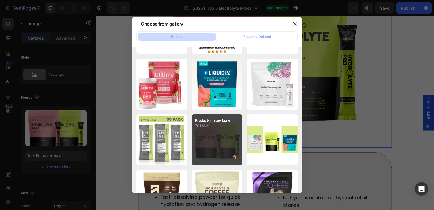
scroll to position [0, 0]
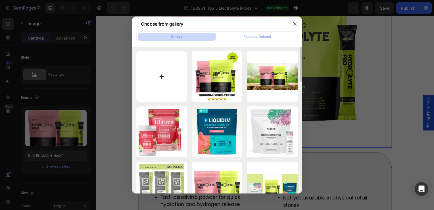
click at [164, 69] on input "file" at bounding box center [161, 76] width 51 height 51
type input "C:\fakepath\Qondria-Hydrolyte-Main-Image-lemon.png"
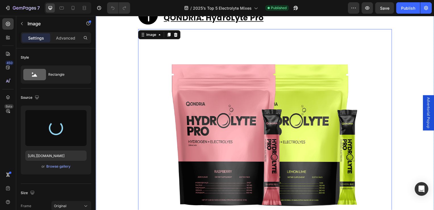
scroll to position [1080, 0]
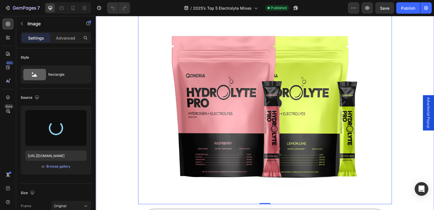
type input "https://cdn.shopify.com/s/files/1/0564/4596/0288/files/gempages_499859419165623…"
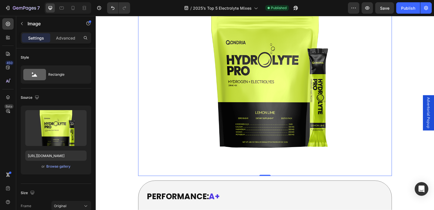
scroll to position [1052, 0]
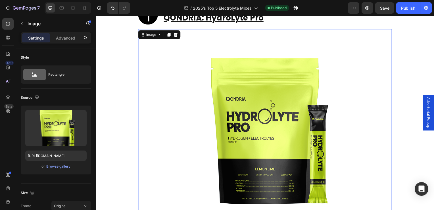
click at [193, 94] on img at bounding box center [266, 131] width 205 height 205
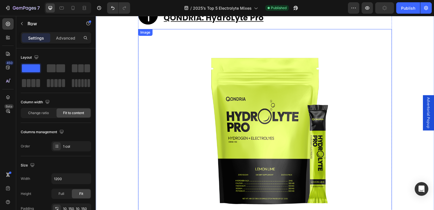
click at [181, 105] on img at bounding box center [266, 131] width 205 height 205
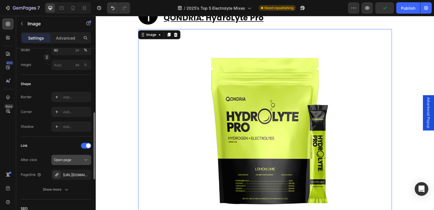
scroll to position [227, 0]
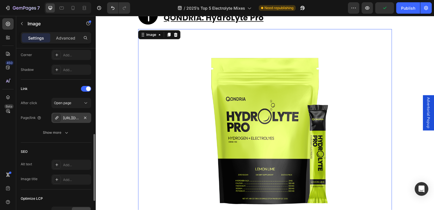
click at [73, 118] on div "https://qondria.co/qondria-hydrolyte-pro" at bounding box center [71, 117] width 16 height 5
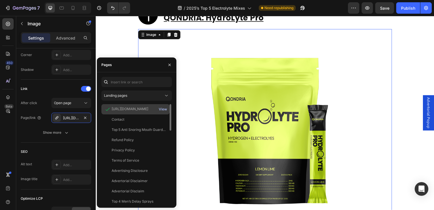
click at [161, 107] on div "View" at bounding box center [163, 109] width 8 height 5
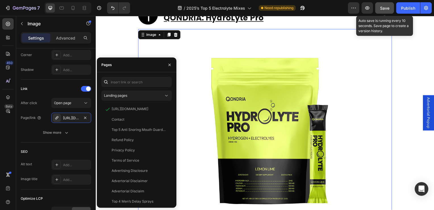
click at [382, 8] on span "Save" at bounding box center [384, 8] width 9 height 5
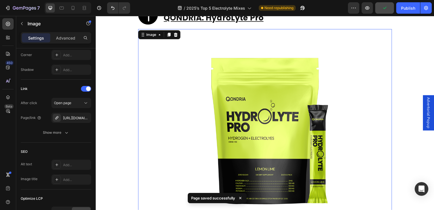
scroll to position [1080, 0]
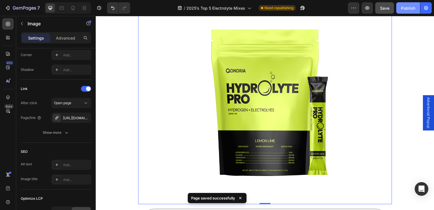
click at [407, 8] on div "Publish" at bounding box center [408, 8] width 14 height 6
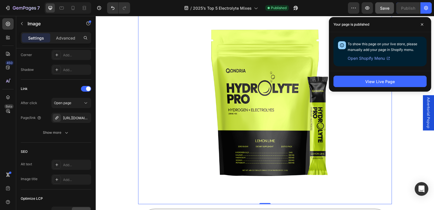
scroll to position [1052, 0]
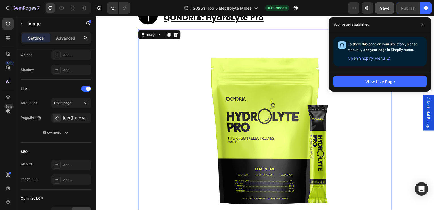
click at [244, 130] on img at bounding box center [266, 131] width 205 height 205
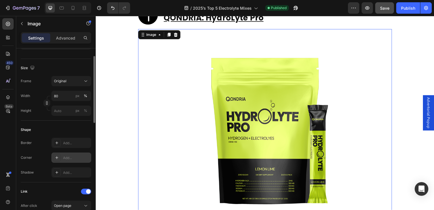
scroll to position [96, 0]
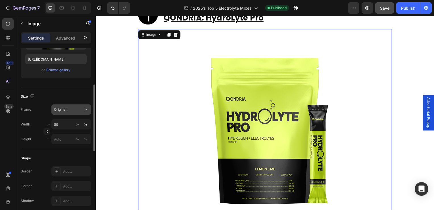
click at [72, 110] on div "Original" at bounding box center [68, 109] width 28 height 5
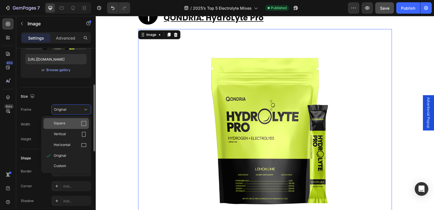
click at [71, 121] on div "Square" at bounding box center [70, 124] width 33 height 6
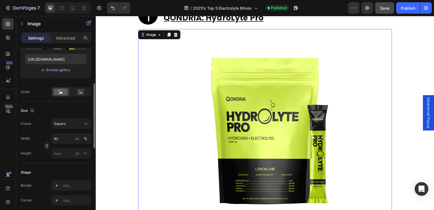
click at [247, 134] on img at bounding box center [266, 131] width 205 height 205
click at [67, 138] on input "80" at bounding box center [71, 138] width 40 height 10
click at [67, 124] on div "Square" at bounding box center [68, 123] width 28 height 5
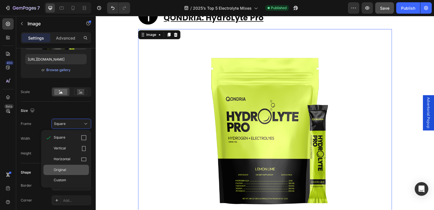
click at [64, 170] on span "Original" at bounding box center [60, 169] width 13 height 5
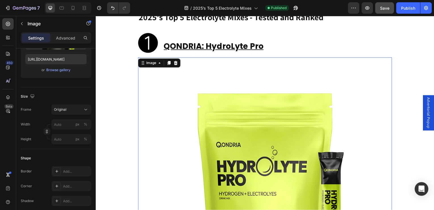
scroll to position [1080, 0]
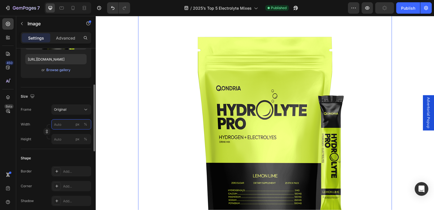
click at [67, 122] on input "px %" at bounding box center [71, 124] width 40 height 10
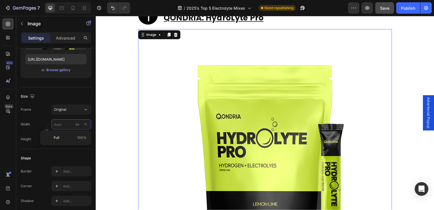
scroll to position [995, 0]
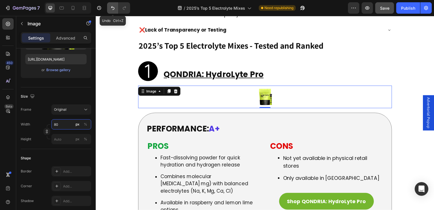
type input "80"
click at [114, 6] on icon "Undo/Redo" at bounding box center [113, 8] width 6 height 6
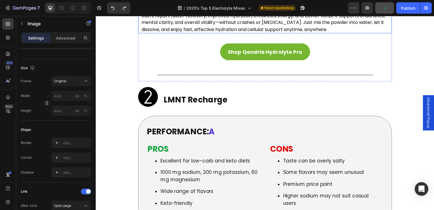
scroll to position [1819, 0]
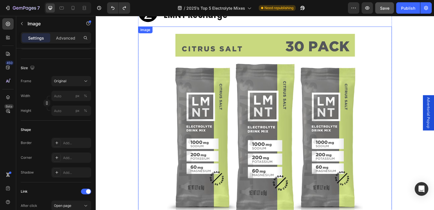
click at [189, 125] on img at bounding box center [266, 129] width 205 height 205
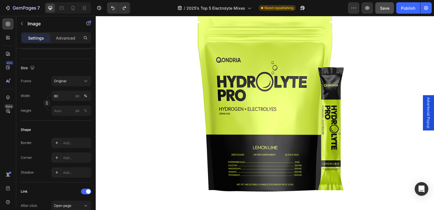
scroll to position [1052, 0]
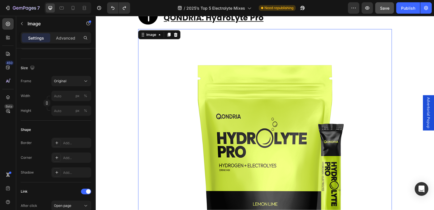
click at [212, 153] on img at bounding box center [266, 157] width 256 height 256
click at [66, 95] on input "px %" at bounding box center [71, 96] width 40 height 10
click at [56, 106] on div "Full 100%" at bounding box center [65, 109] width 47 height 10
click at [60, 96] on input "100" at bounding box center [71, 96] width 40 height 10
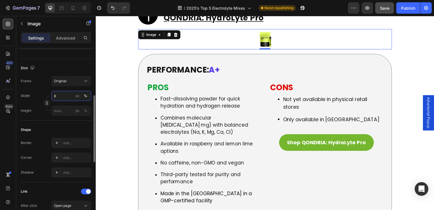
type input "80"
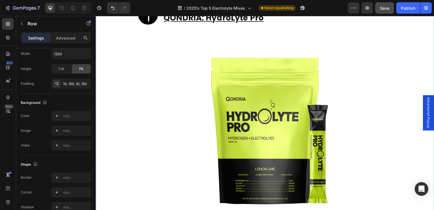
scroll to position [0, 0]
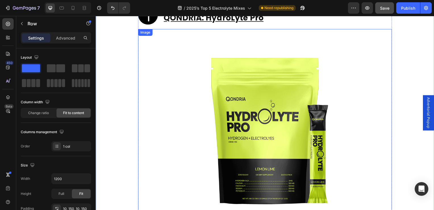
drag, startPoint x: 231, startPoint y: 103, endPoint x: 215, endPoint y: 119, distance: 21.7
click at [231, 103] on img at bounding box center [266, 131] width 205 height 205
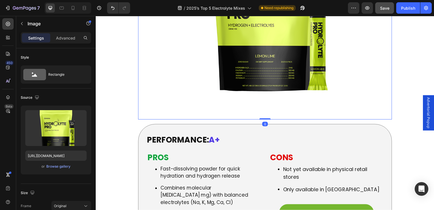
scroll to position [1109, 0]
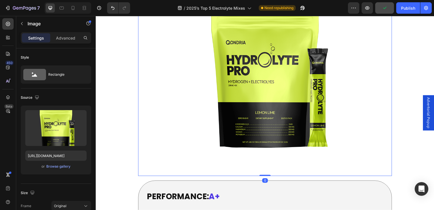
drag, startPoint x: 265, startPoint y: 162, endPoint x: 266, endPoint y: 154, distance: 7.7
click at [266, 154] on div "Image 0" at bounding box center [266, 74] width 256 height 205
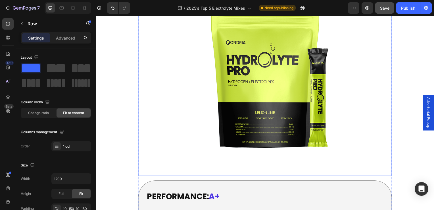
click at [186, 105] on img at bounding box center [266, 74] width 205 height 205
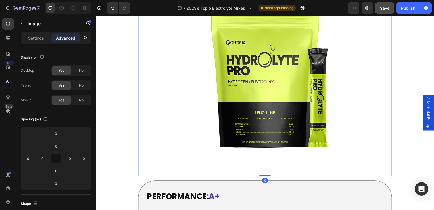
scroll to position [995, 0]
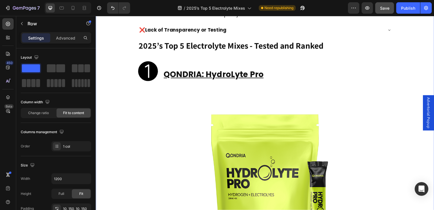
scroll to position [1052, 0]
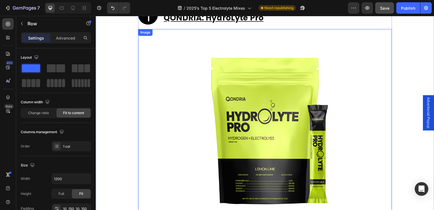
click at [249, 114] on img at bounding box center [266, 131] width 205 height 205
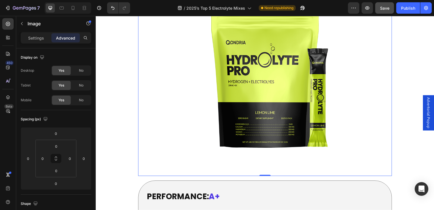
scroll to position [1080, 0]
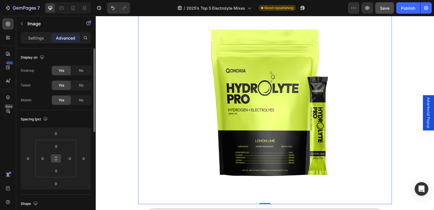
click at [55, 158] on icon at bounding box center [56, 158] width 5 height 5
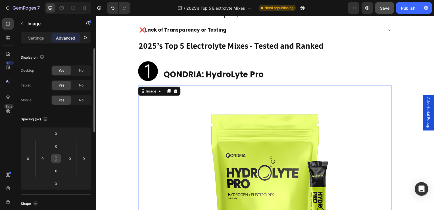
scroll to position [1023, 0]
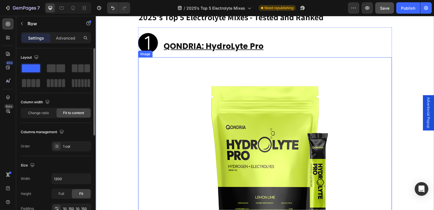
scroll to position [1080, 0]
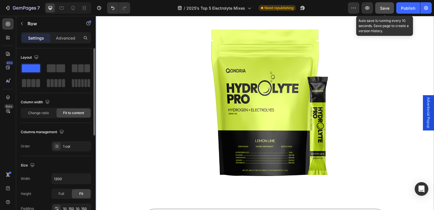
click at [388, 9] on span "Save" at bounding box center [384, 8] width 9 height 5
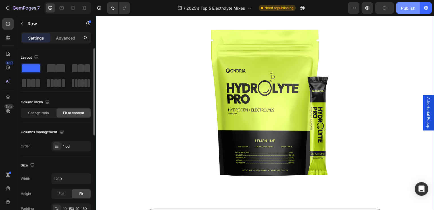
click at [408, 8] on div "Publish" at bounding box center [408, 8] width 14 height 6
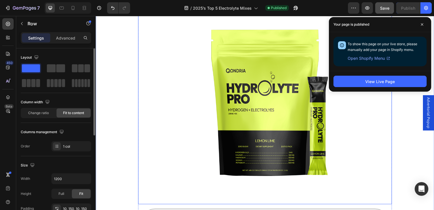
click at [152, 164] on link at bounding box center [266, 103] width 256 height 205
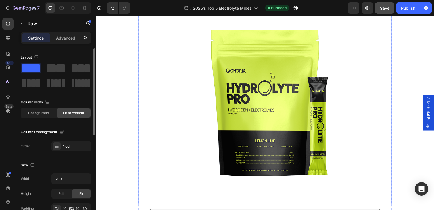
scroll to position [1023, 0]
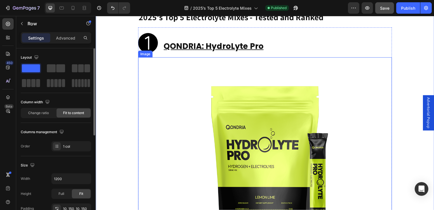
click at [379, 138] on link at bounding box center [266, 160] width 256 height 205
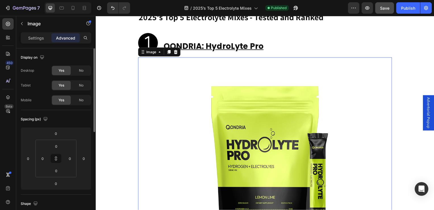
click at [192, 114] on img at bounding box center [266, 160] width 205 height 205
click at [34, 40] on p "Settings" at bounding box center [36, 38] width 16 height 6
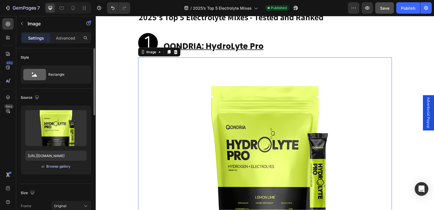
click at [58, 166] on div "Browse gallery" at bounding box center [58, 166] width 24 height 5
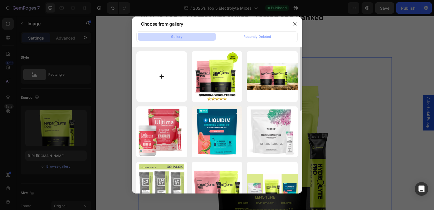
click at [161, 82] on input "file" at bounding box center [161, 76] width 51 height 51
type input "C:\fakepath\Hydrolyte-lemon-lime-PNG .png"
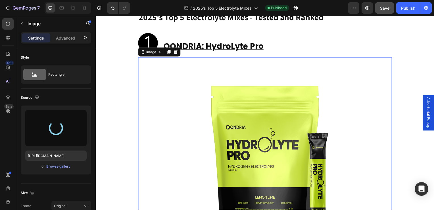
scroll to position [1052, 0]
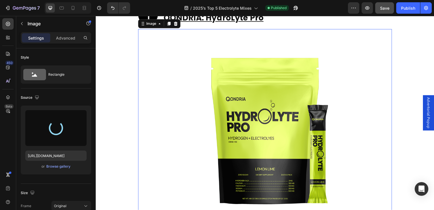
type input "https://cdn.shopify.com/s/files/1/0564/4596/0288/files/gempages_499859419165623…"
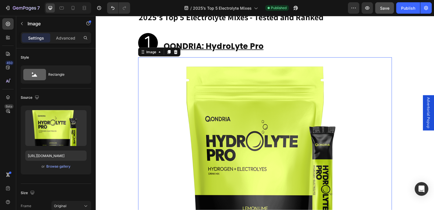
scroll to position [1080, 0]
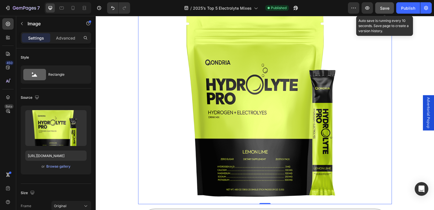
drag, startPoint x: 386, startPoint y: 7, endPoint x: 402, endPoint y: 7, distance: 15.9
click at [386, 7] on span "Save" at bounding box center [384, 8] width 9 height 5
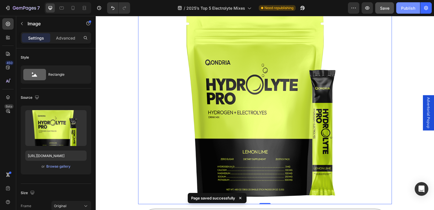
click at [410, 9] on div "Publish" at bounding box center [408, 8] width 14 height 6
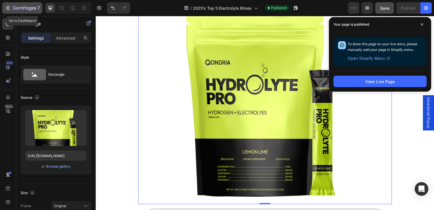
click at [24, 9] on icon "button" at bounding box center [24, 7] width 2 height 3
